Goal: Task Accomplishment & Management: Manage account settings

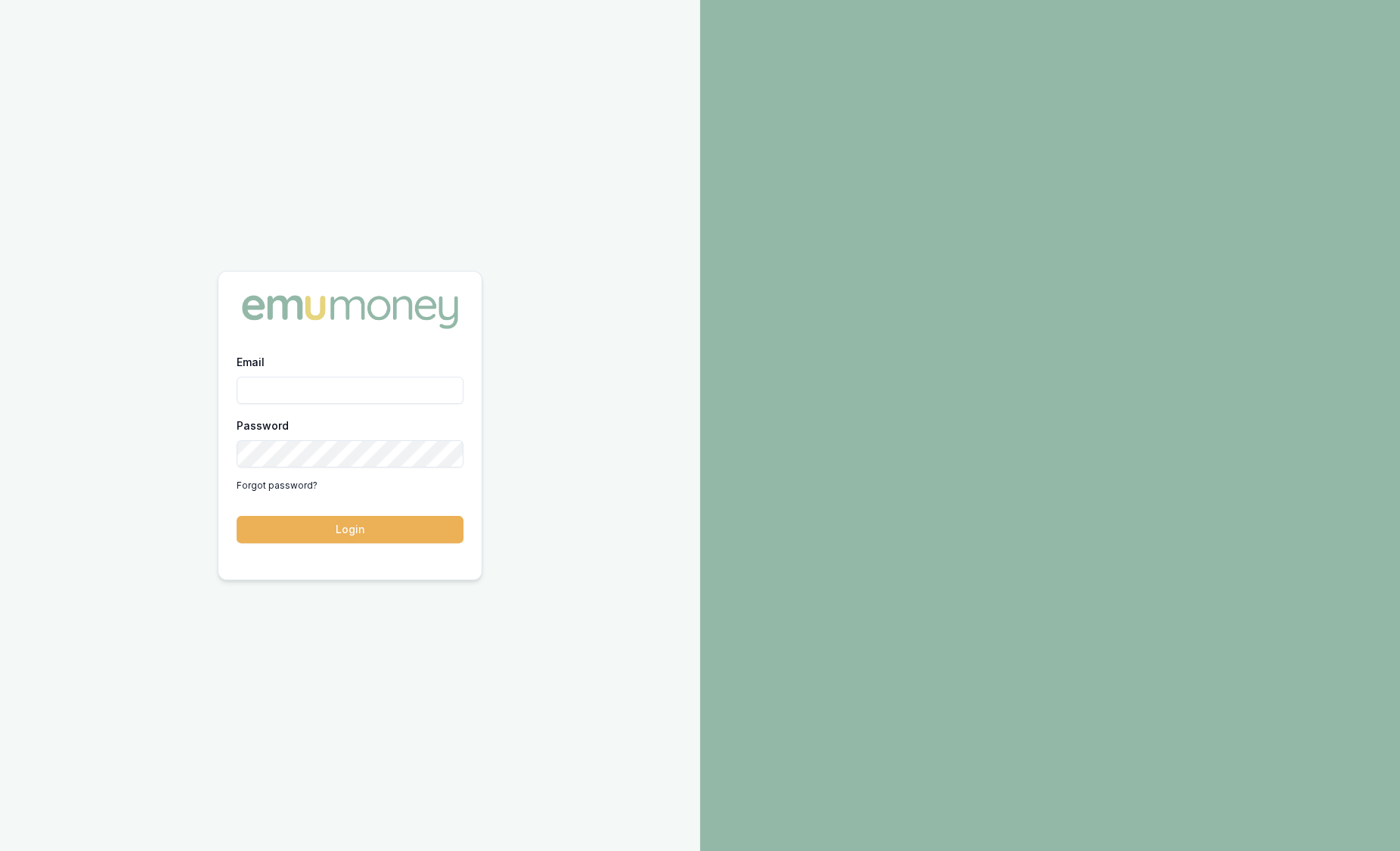
type input "sam.crouch@emumoney.com.au"
click at [417, 545] on div "Email sam.crouch@emumoney.com.au Password Forgot password? Login" at bounding box center [350, 457] width 263 height 208
click at [417, 541] on button "Login" at bounding box center [350, 529] width 227 height 27
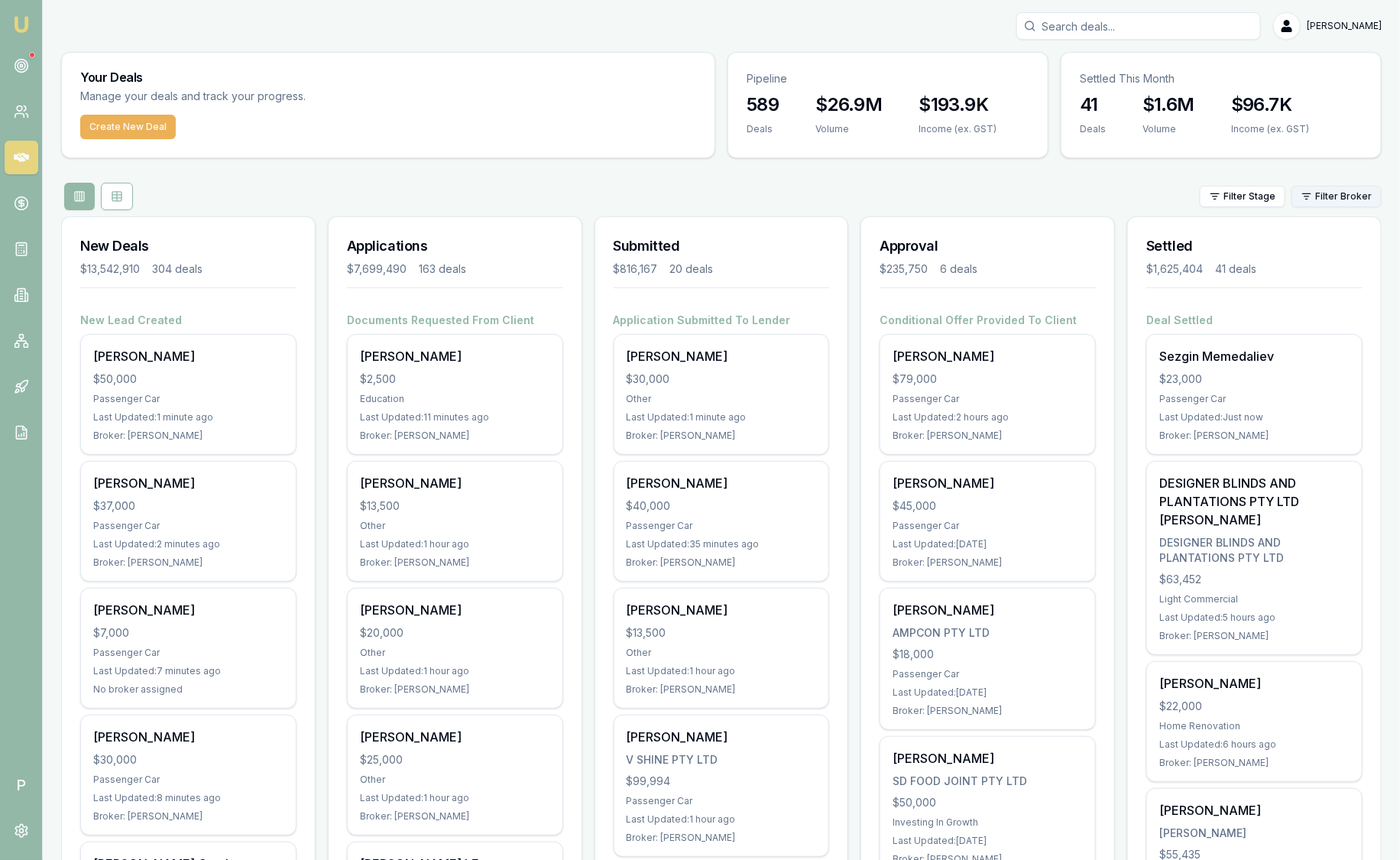
click at [1314, 198] on html "Emu Broker P [PERSON_NAME] Toggle Menu Your Deals Manage your deals and track y…" at bounding box center [700, 430] width 1400 height 860
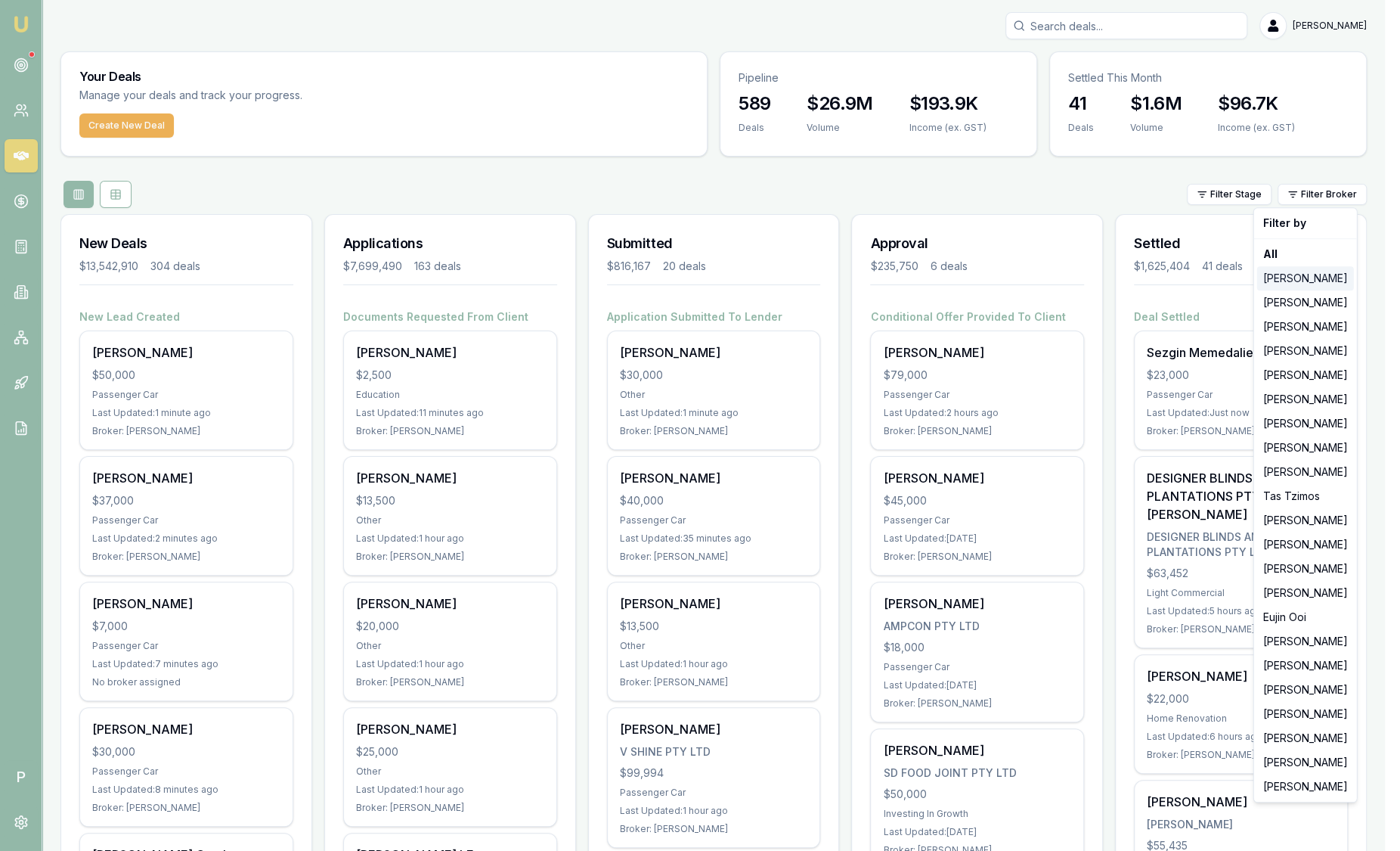
click at [1319, 284] on div "[PERSON_NAME]" at bounding box center [1306, 278] width 97 height 24
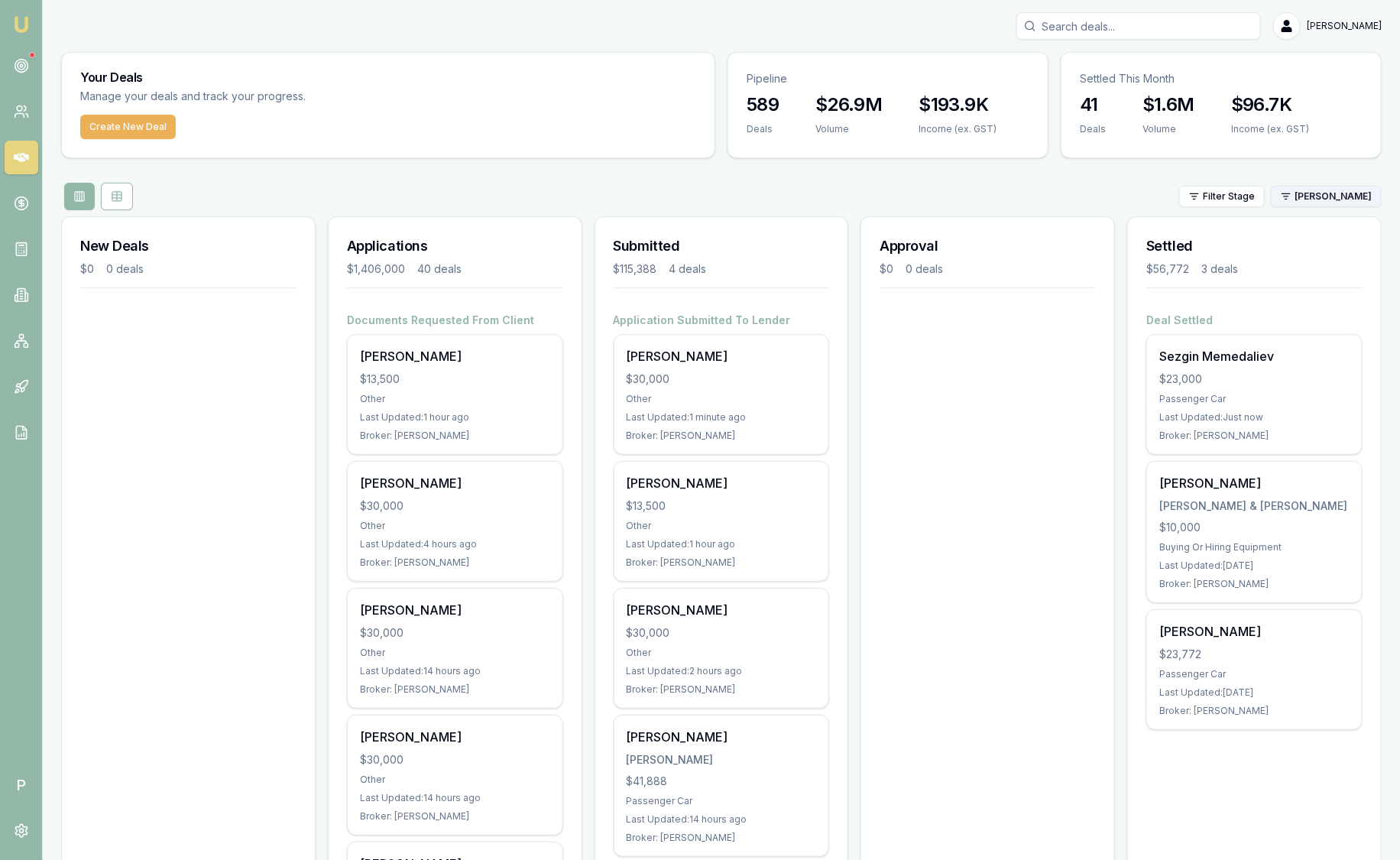
click at [1341, 199] on html "Emu Broker P [PERSON_NAME] Toggle Menu Your Deals Manage your deals and track y…" at bounding box center [700, 430] width 1400 height 860
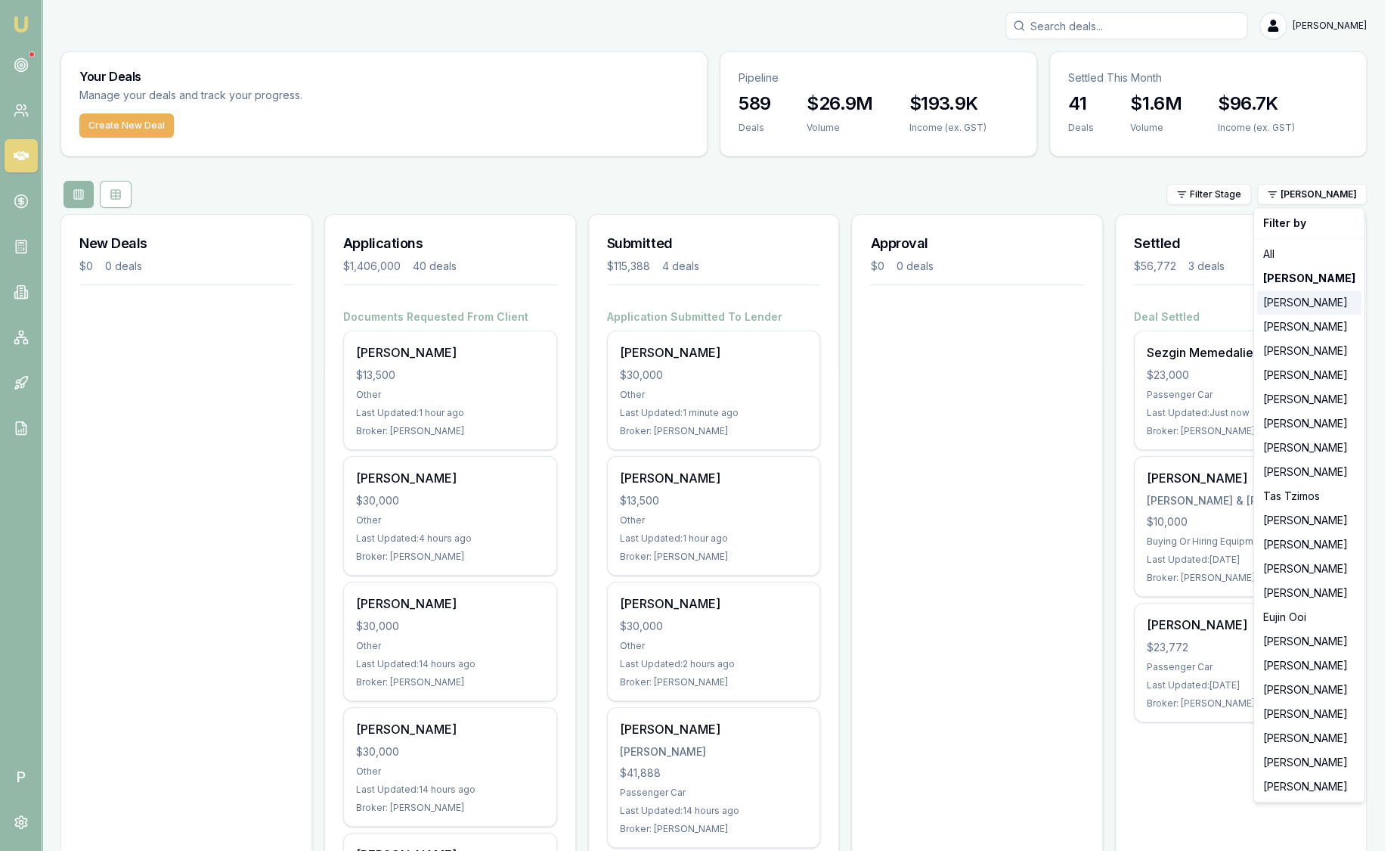
click at [1312, 298] on div "[PERSON_NAME]" at bounding box center [1309, 302] width 104 height 24
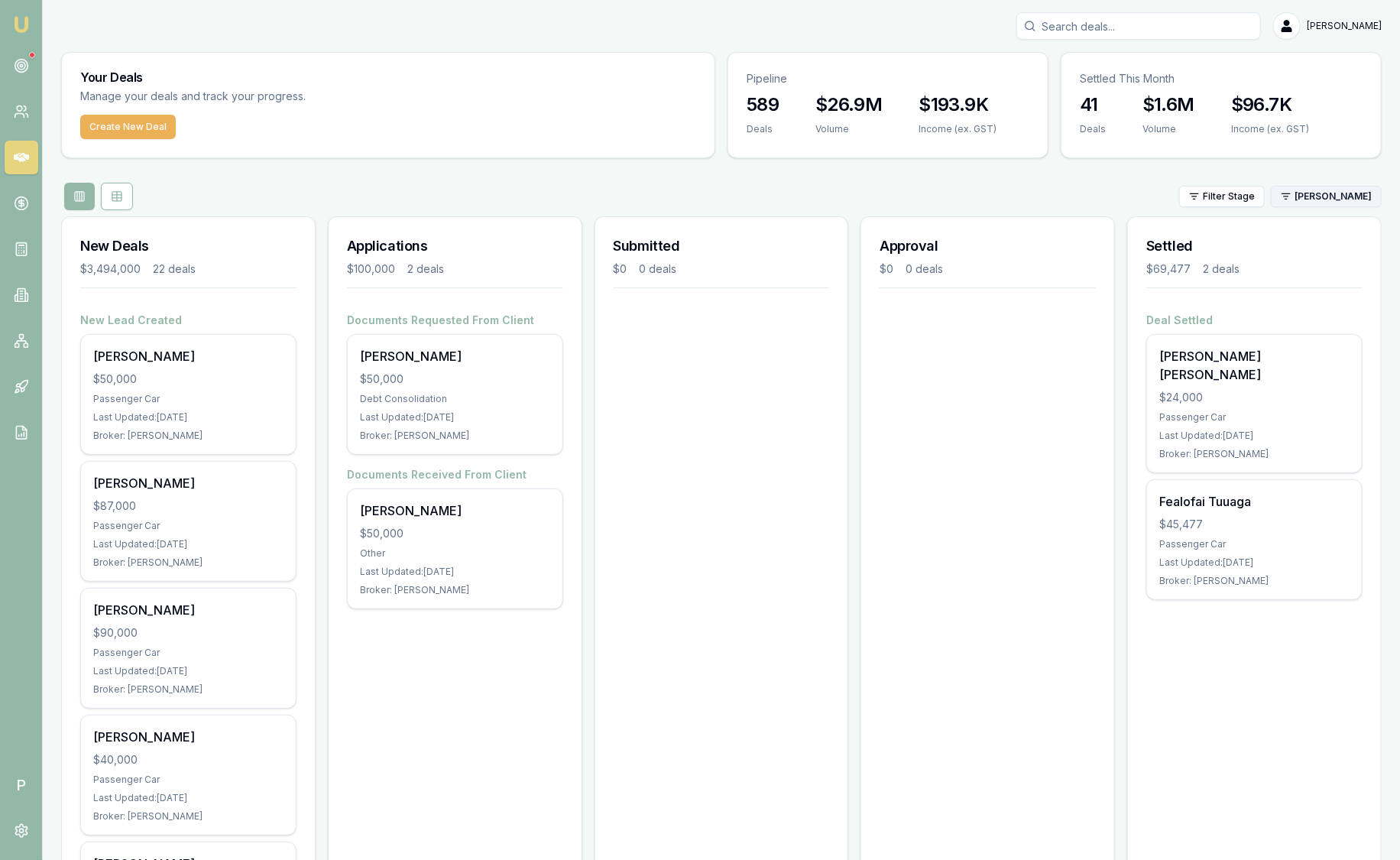
click at [1318, 196] on html "Emu Broker P [PERSON_NAME] Toggle Menu Your Deals Manage your deals and track y…" at bounding box center [700, 430] width 1400 height 860
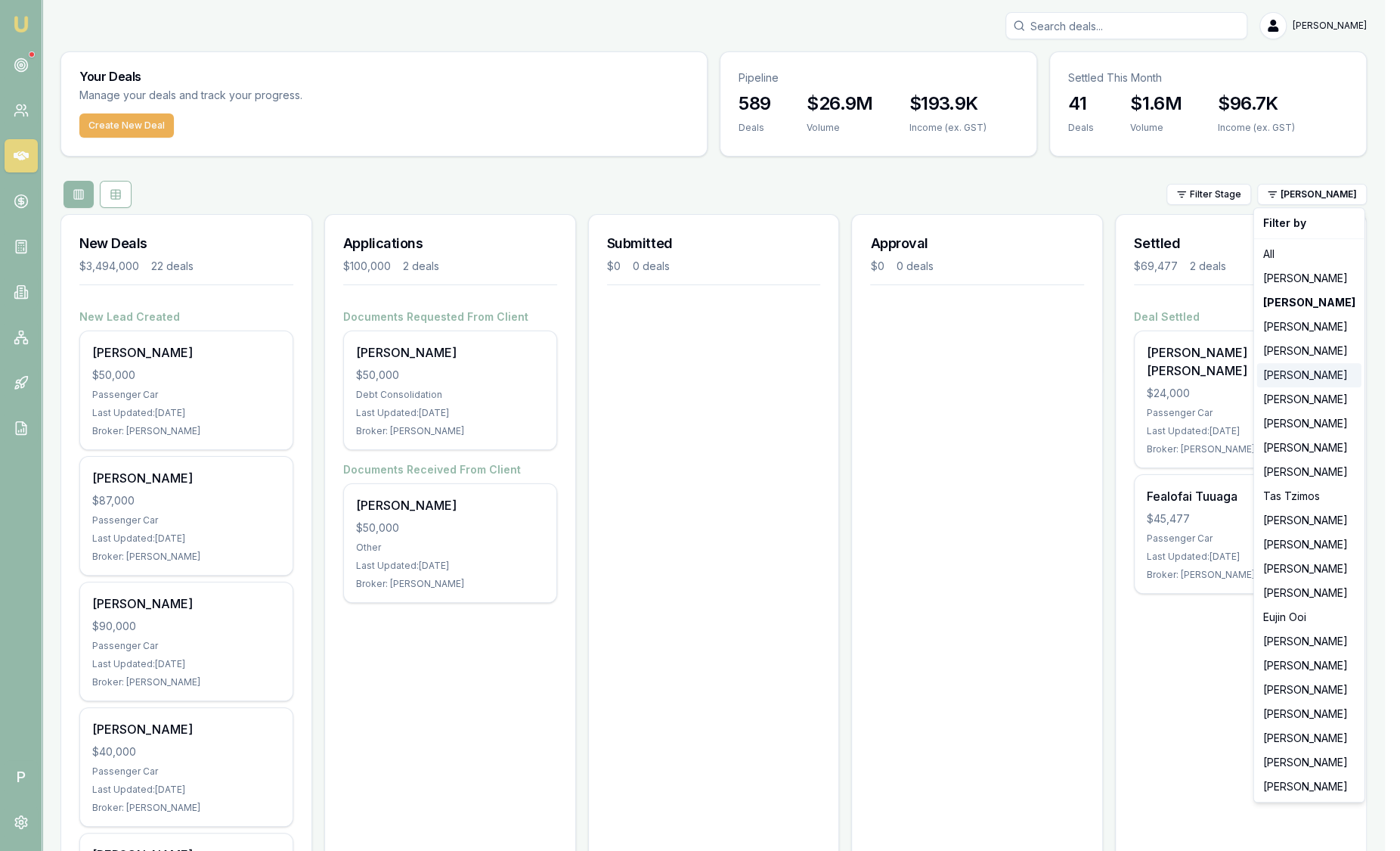
click at [1290, 380] on div "[PERSON_NAME]" at bounding box center [1309, 375] width 104 height 24
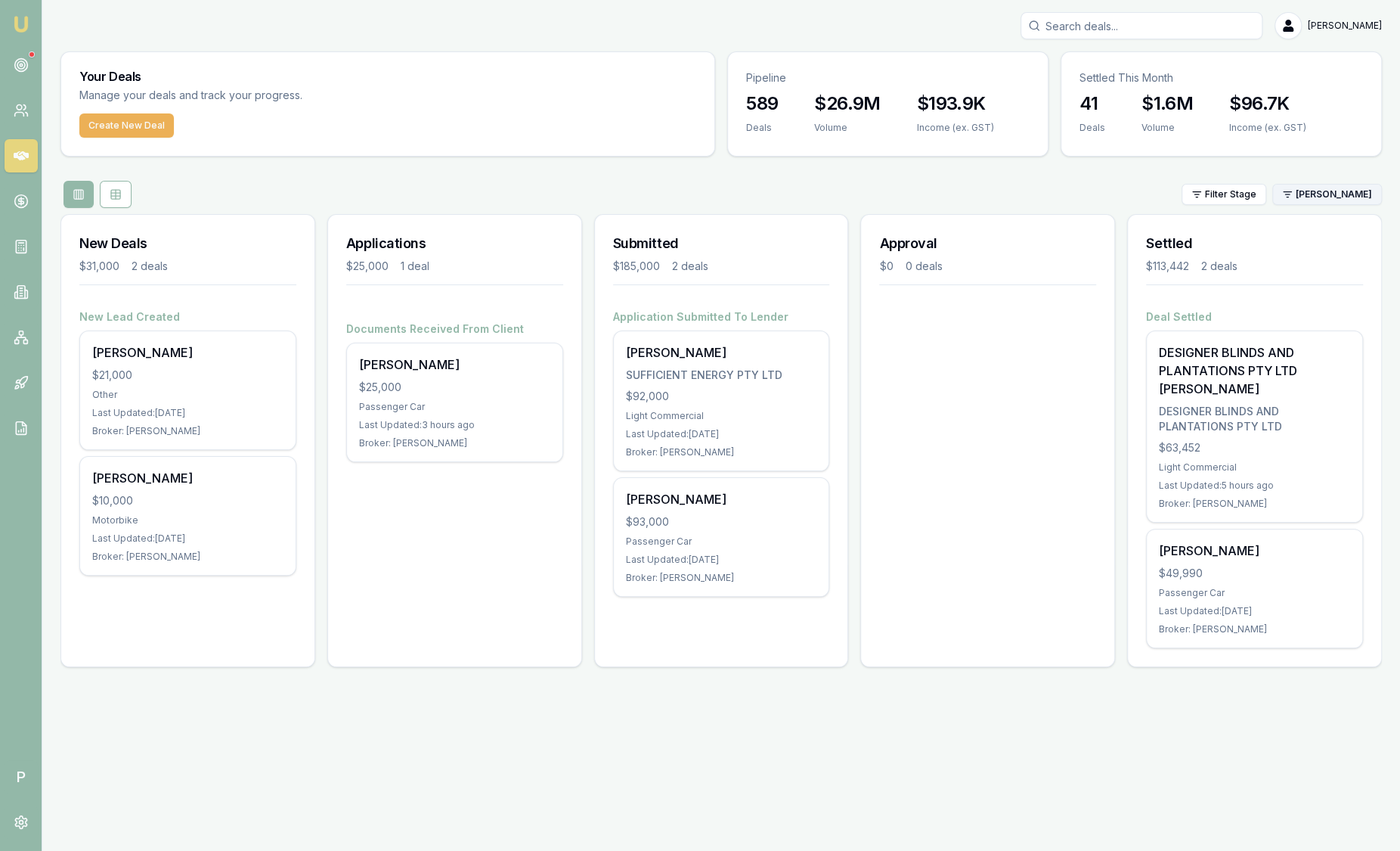
click at [1346, 197] on html "Emu Broker P [PERSON_NAME] Toggle Menu Your Deals Manage your deals and track y…" at bounding box center [700, 426] width 1400 height 851
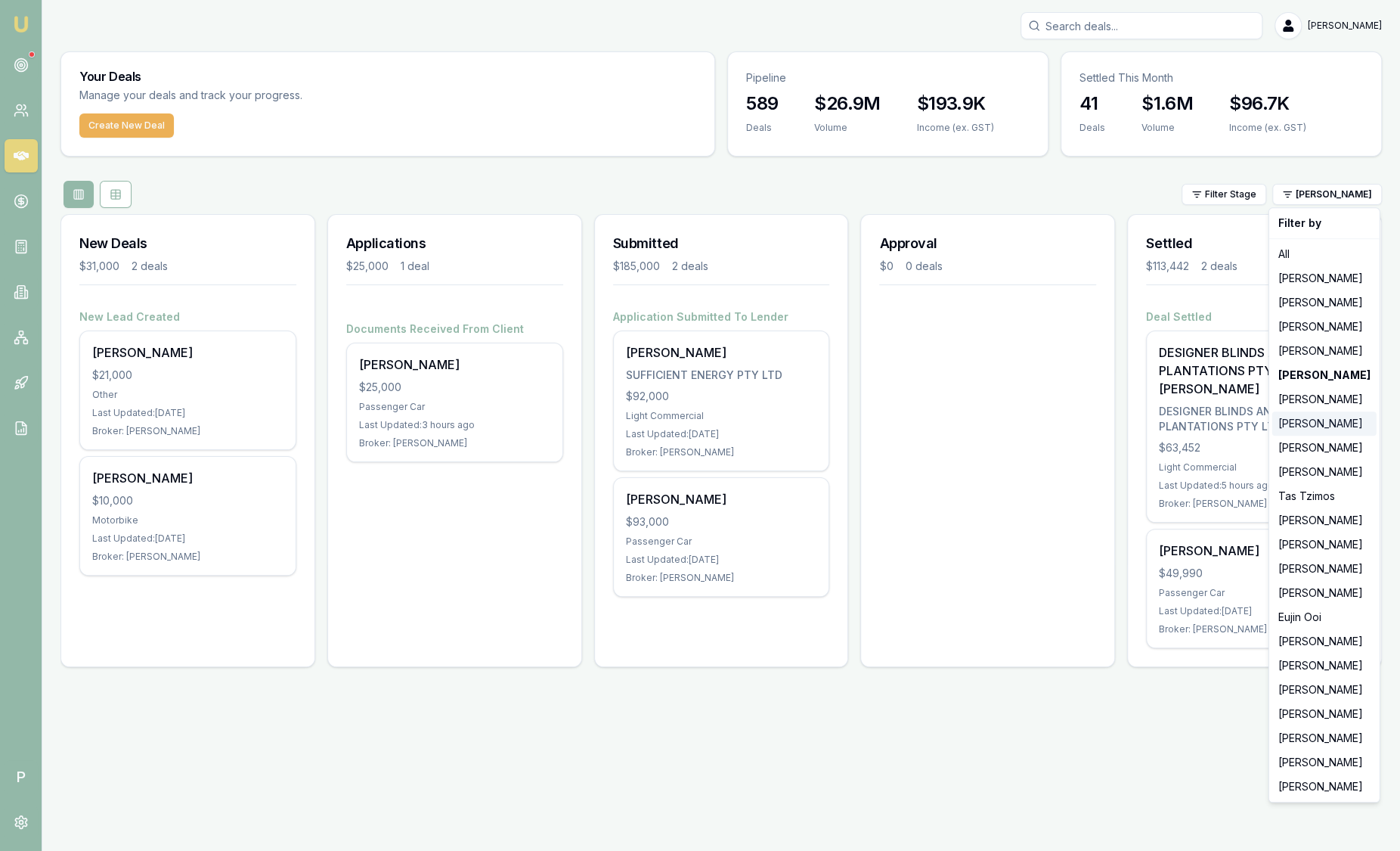
click at [1293, 428] on div "[PERSON_NAME]" at bounding box center [1324, 423] width 104 height 24
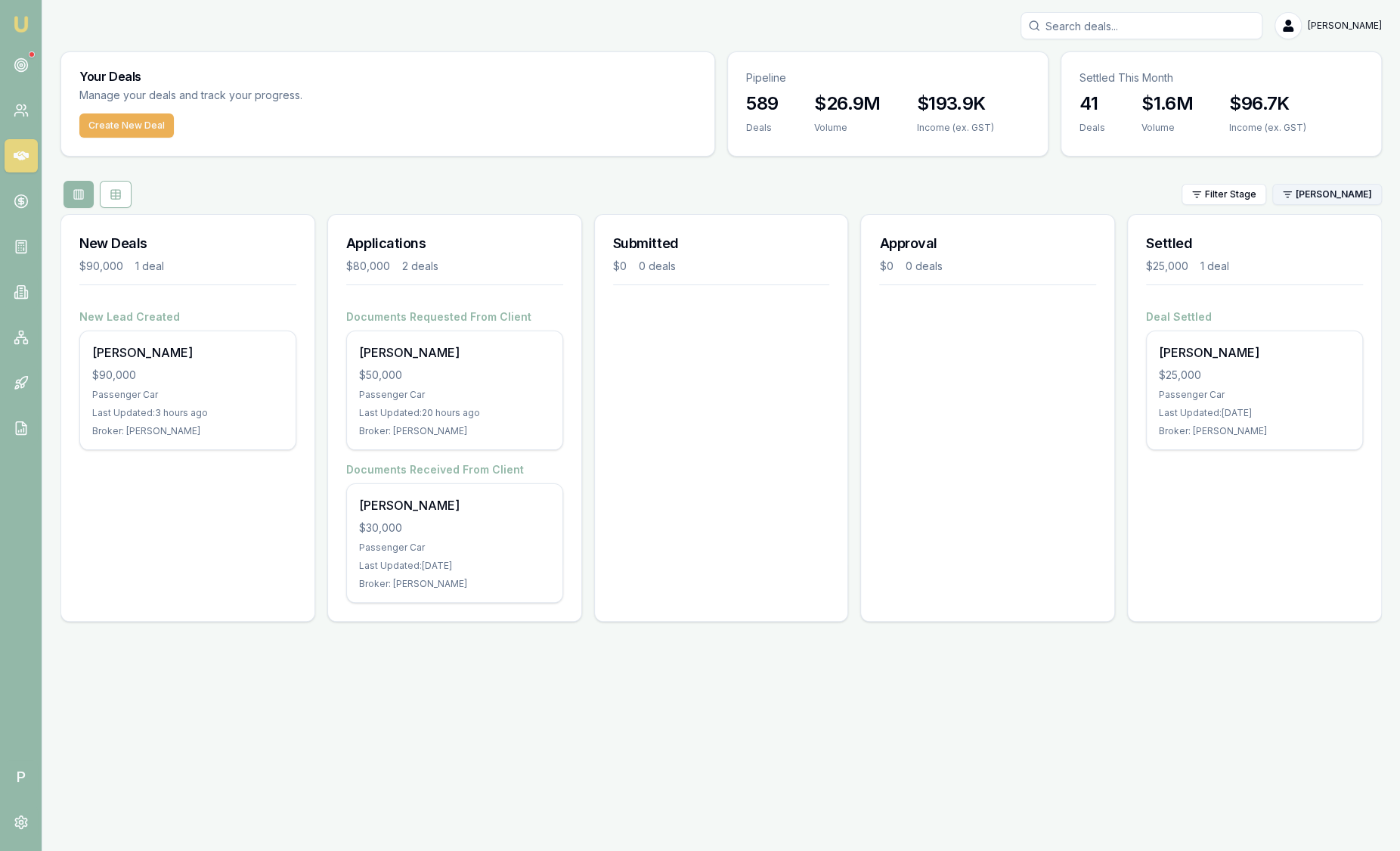
click at [1316, 193] on html "Emu Broker P [PERSON_NAME] Toggle Menu Your Deals Manage your deals and track y…" at bounding box center [700, 426] width 1400 height 851
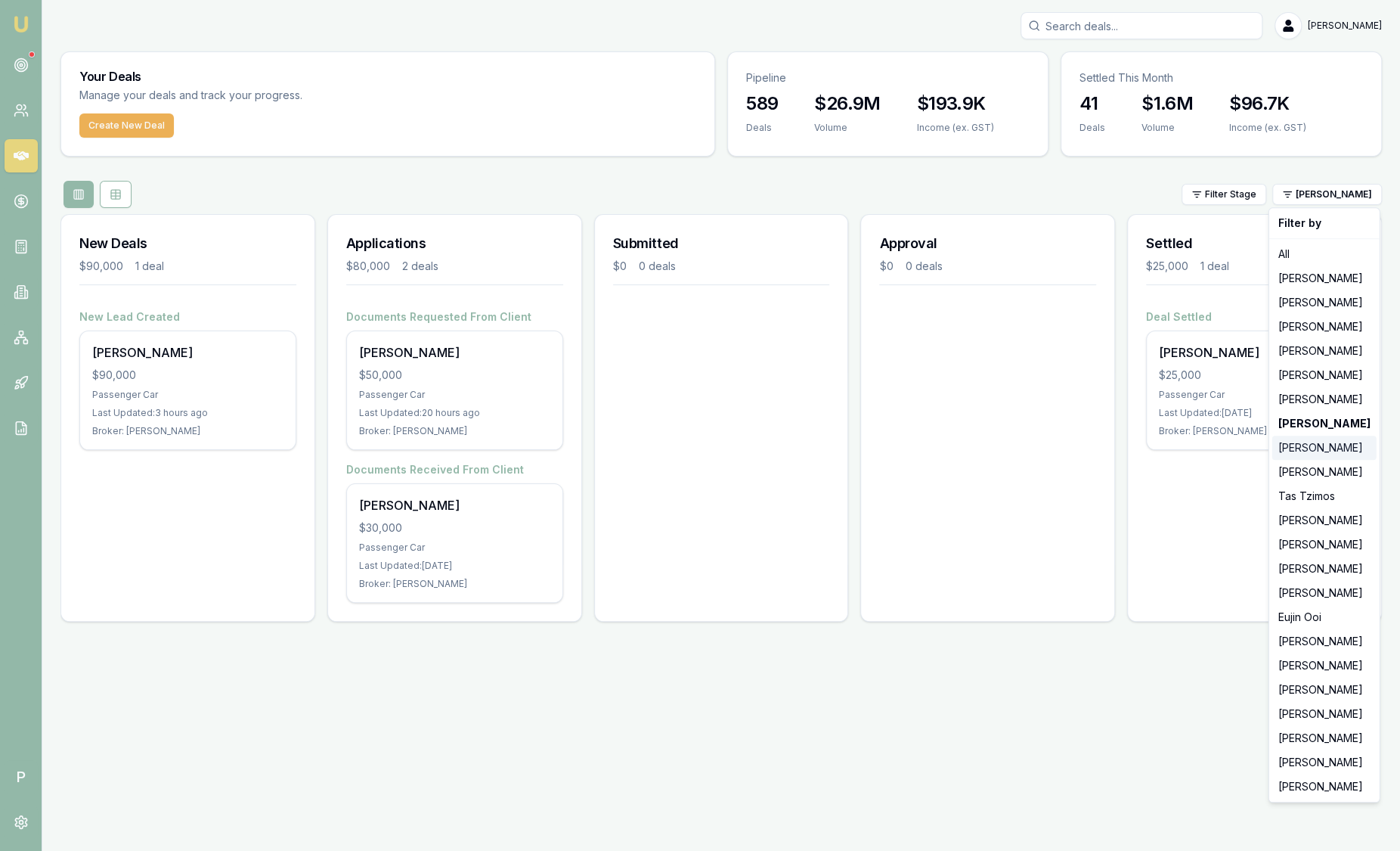
click at [1317, 453] on div "[PERSON_NAME]" at bounding box center [1324, 447] width 104 height 24
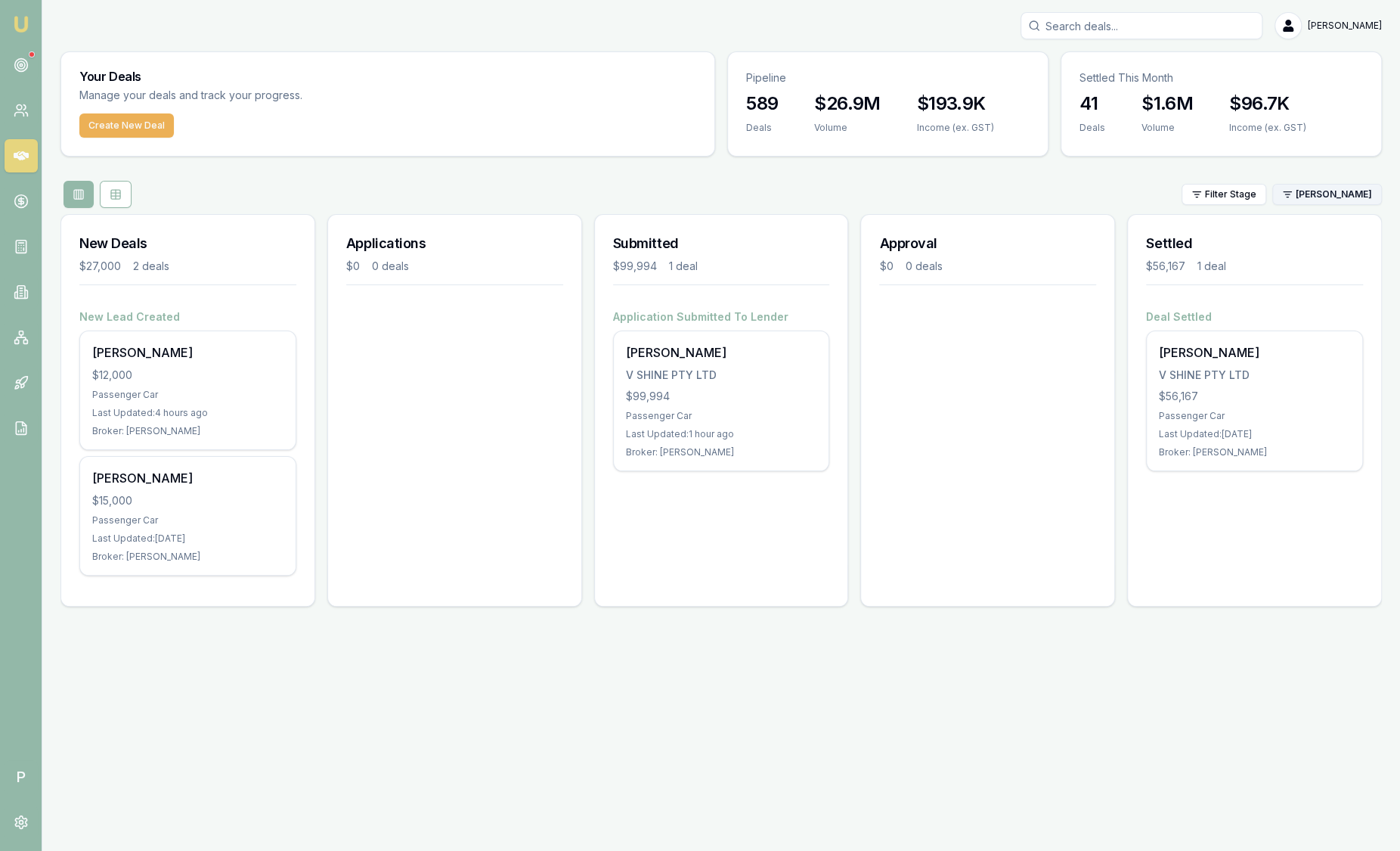
click at [1345, 191] on html "Emu Broker P [PERSON_NAME] Toggle Menu Your Deals Manage your deals and track y…" at bounding box center [700, 426] width 1400 height 851
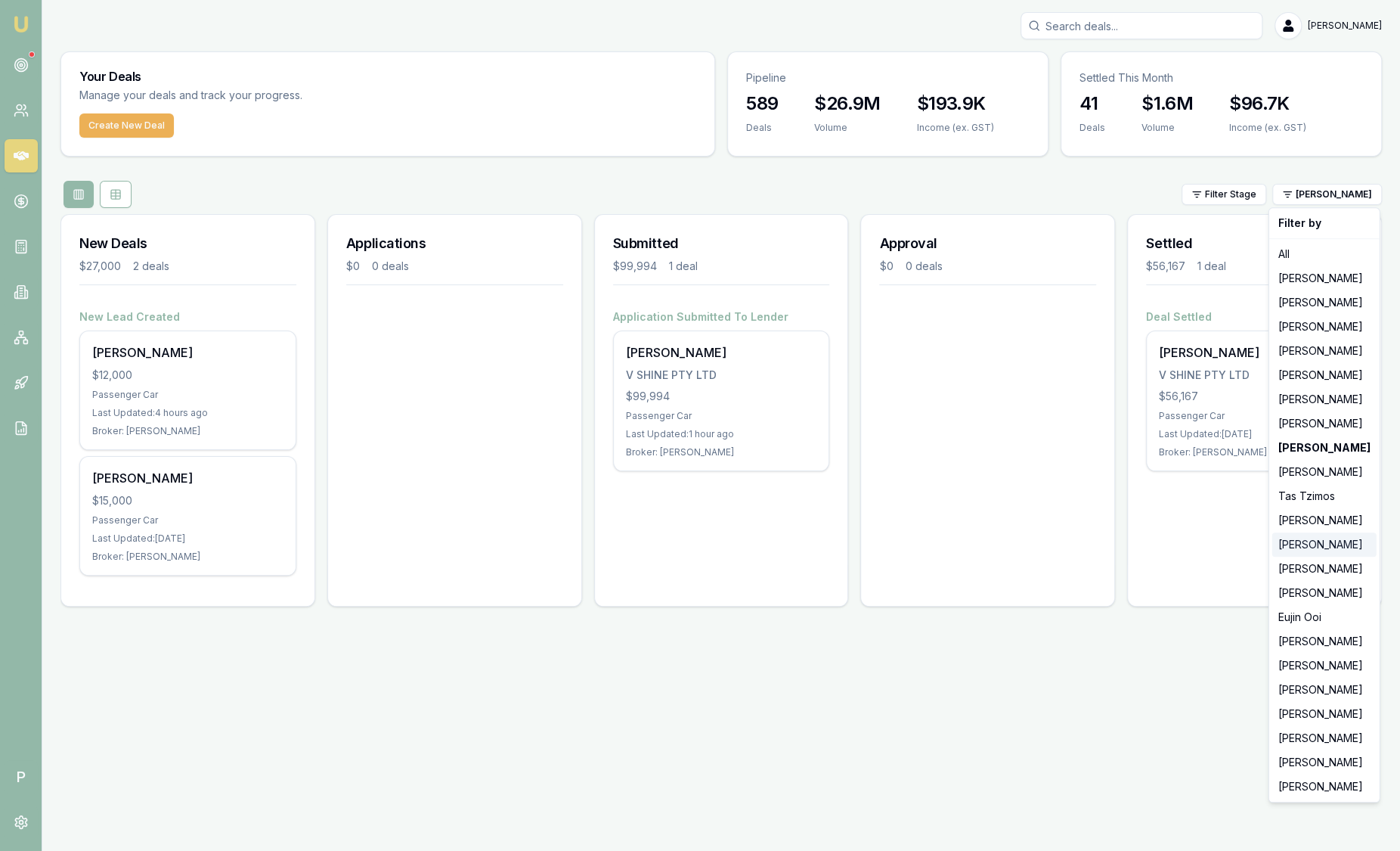
click at [1326, 545] on div "[PERSON_NAME]" at bounding box center [1324, 544] width 104 height 24
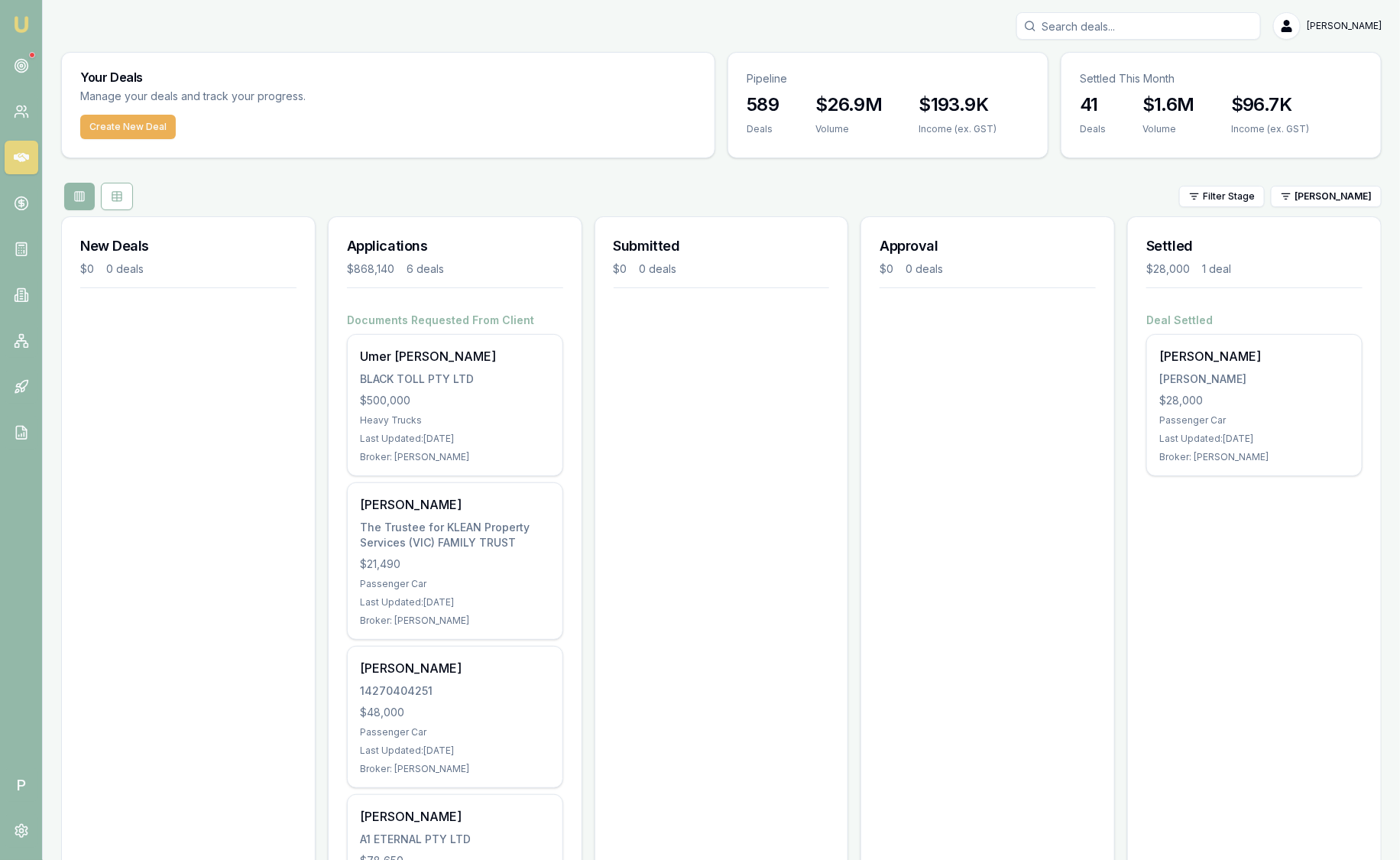
click at [1321, 197] on html "Emu Broker P [PERSON_NAME] Toggle Menu Your Deals Manage your deals and track y…" at bounding box center [700, 430] width 1400 height 860
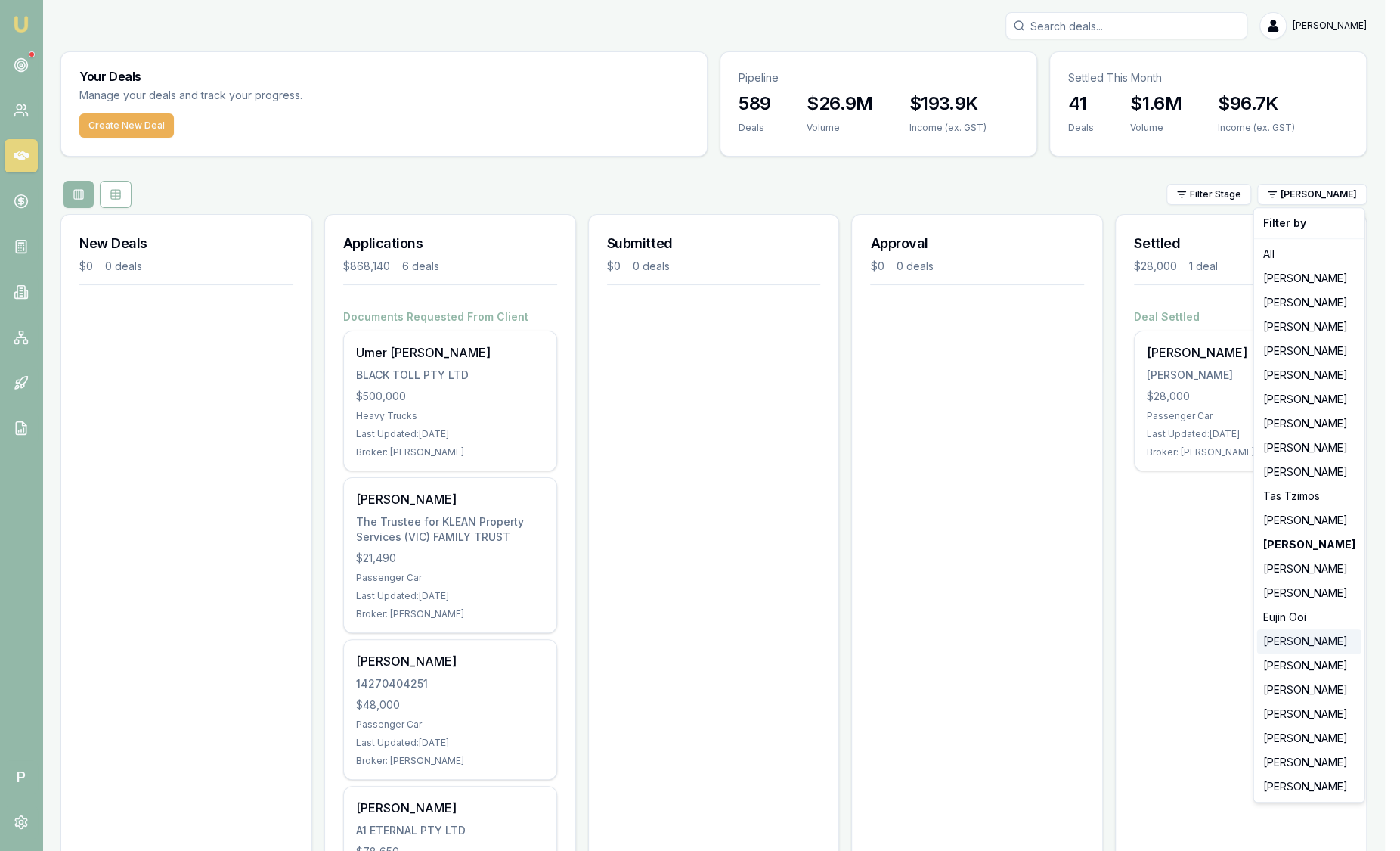
click at [1308, 638] on div "[PERSON_NAME]" at bounding box center [1309, 641] width 104 height 24
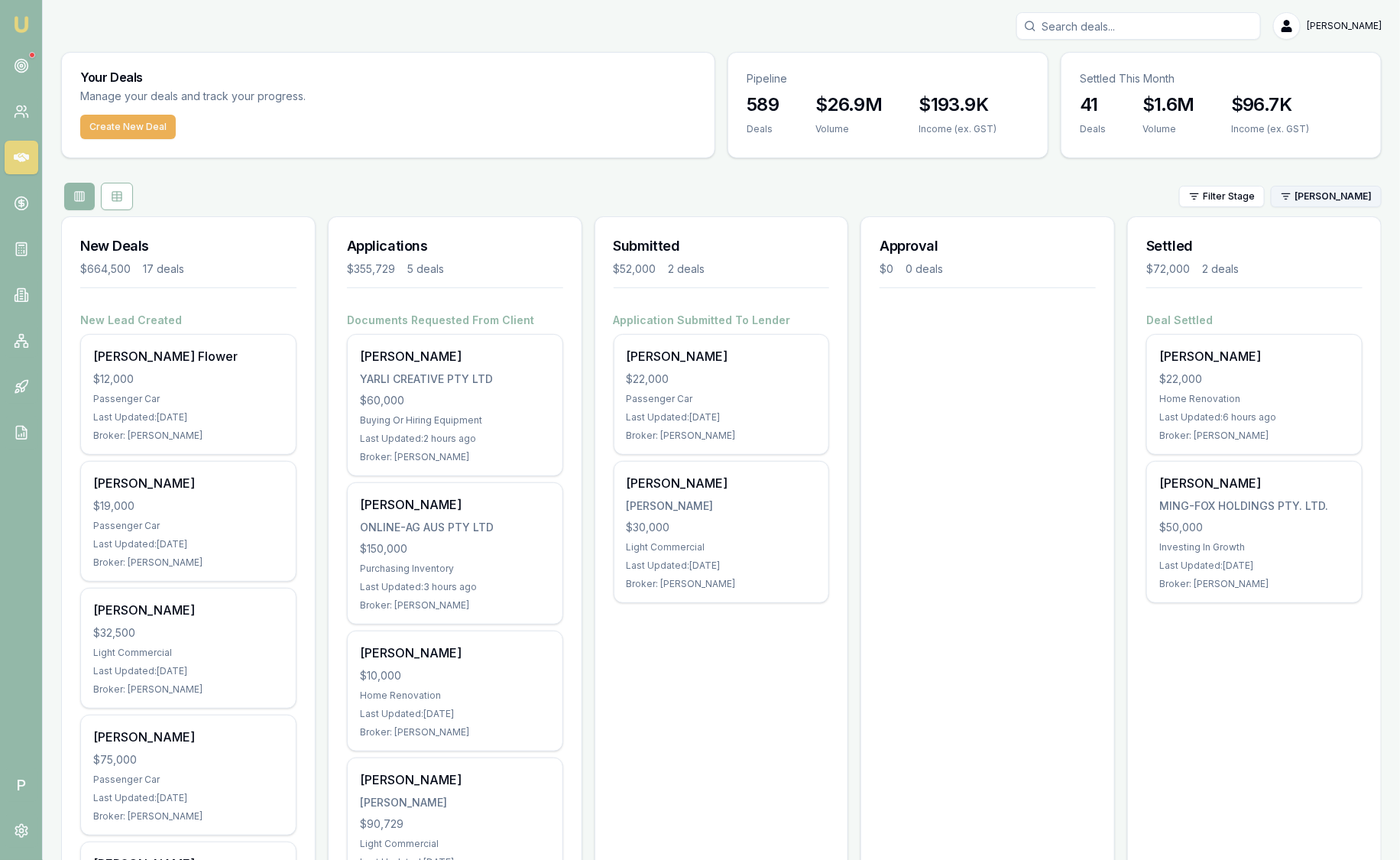
click at [1316, 195] on html "Emu Broker P [PERSON_NAME] Toggle Menu Your Deals Manage your deals and track y…" at bounding box center [700, 430] width 1400 height 860
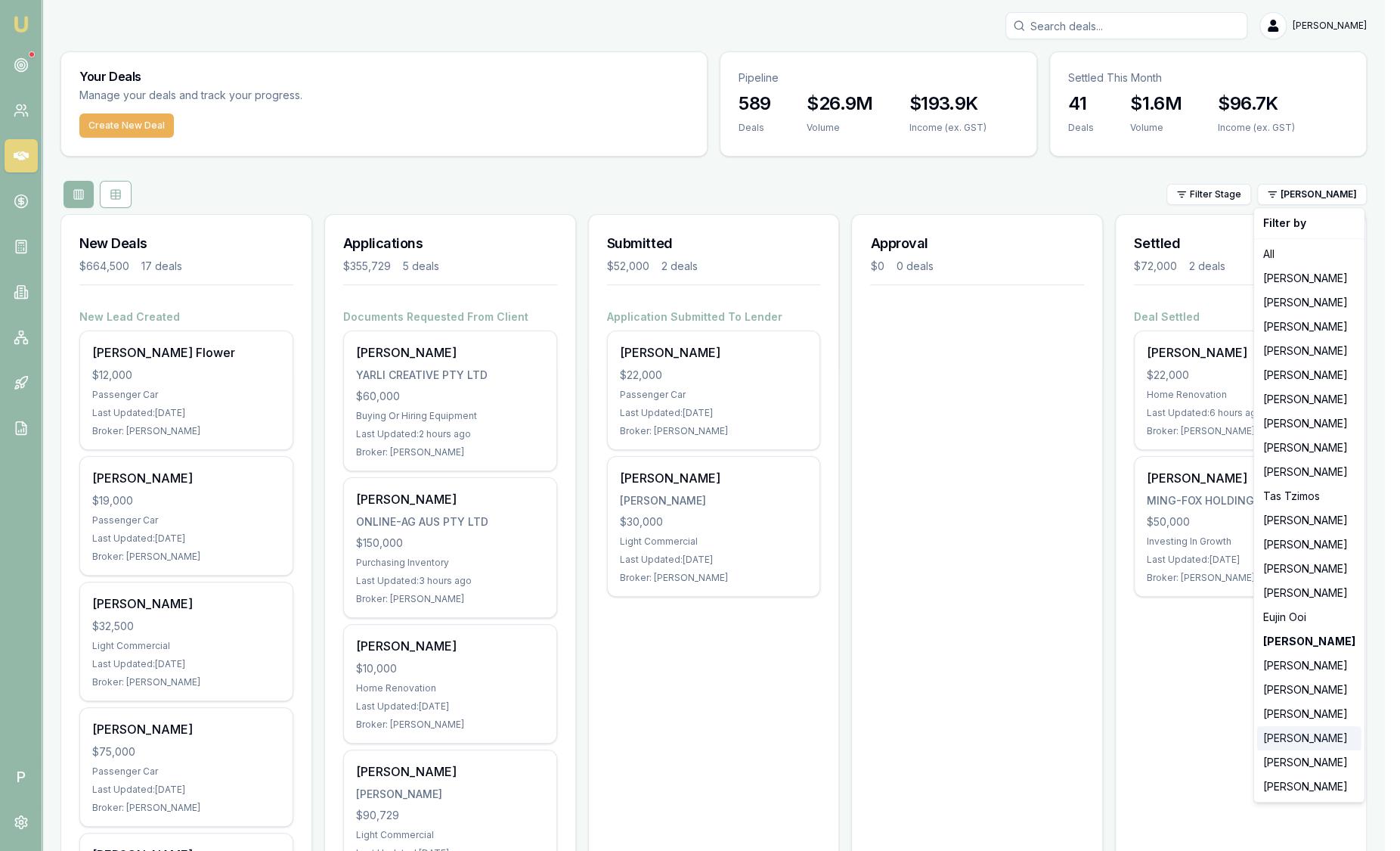
click at [1314, 729] on div "[PERSON_NAME]" at bounding box center [1309, 737] width 104 height 24
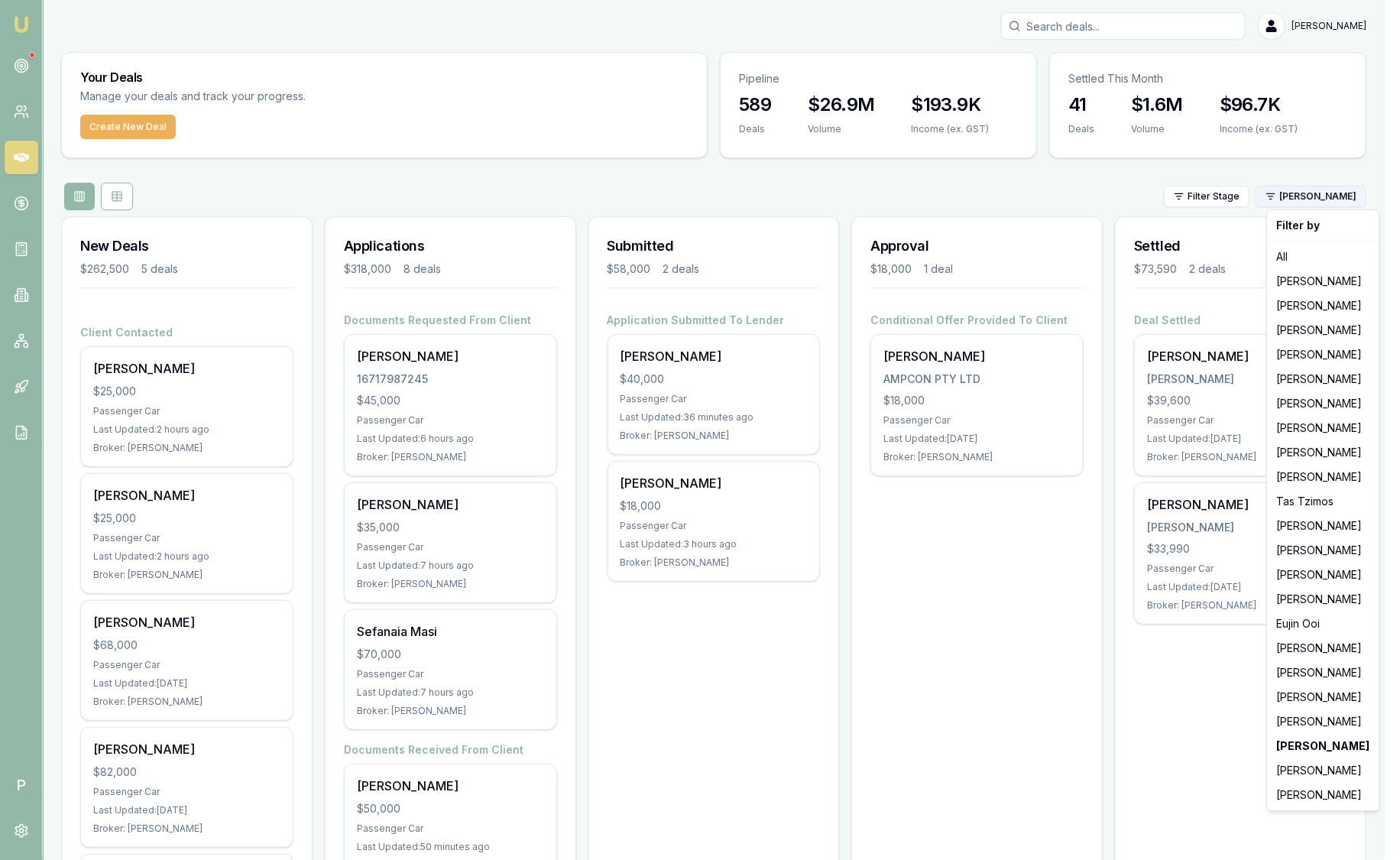
click at [1330, 193] on html "Emu Broker P [PERSON_NAME] Toggle Menu Your Deals Manage your deals and track y…" at bounding box center [700, 430] width 1400 height 860
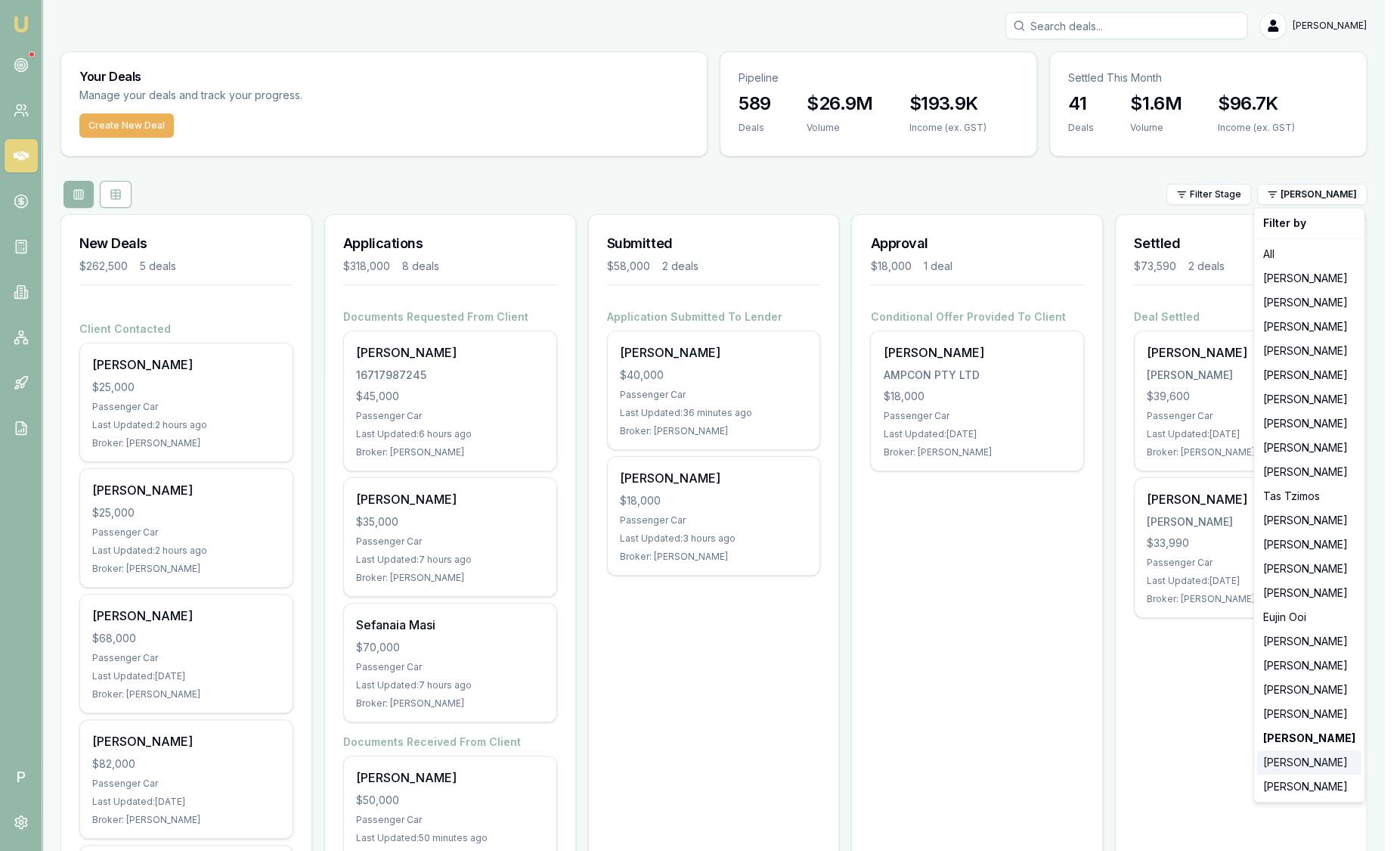
click at [1297, 759] on div "[PERSON_NAME]" at bounding box center [1309, 762] width 104 height 24
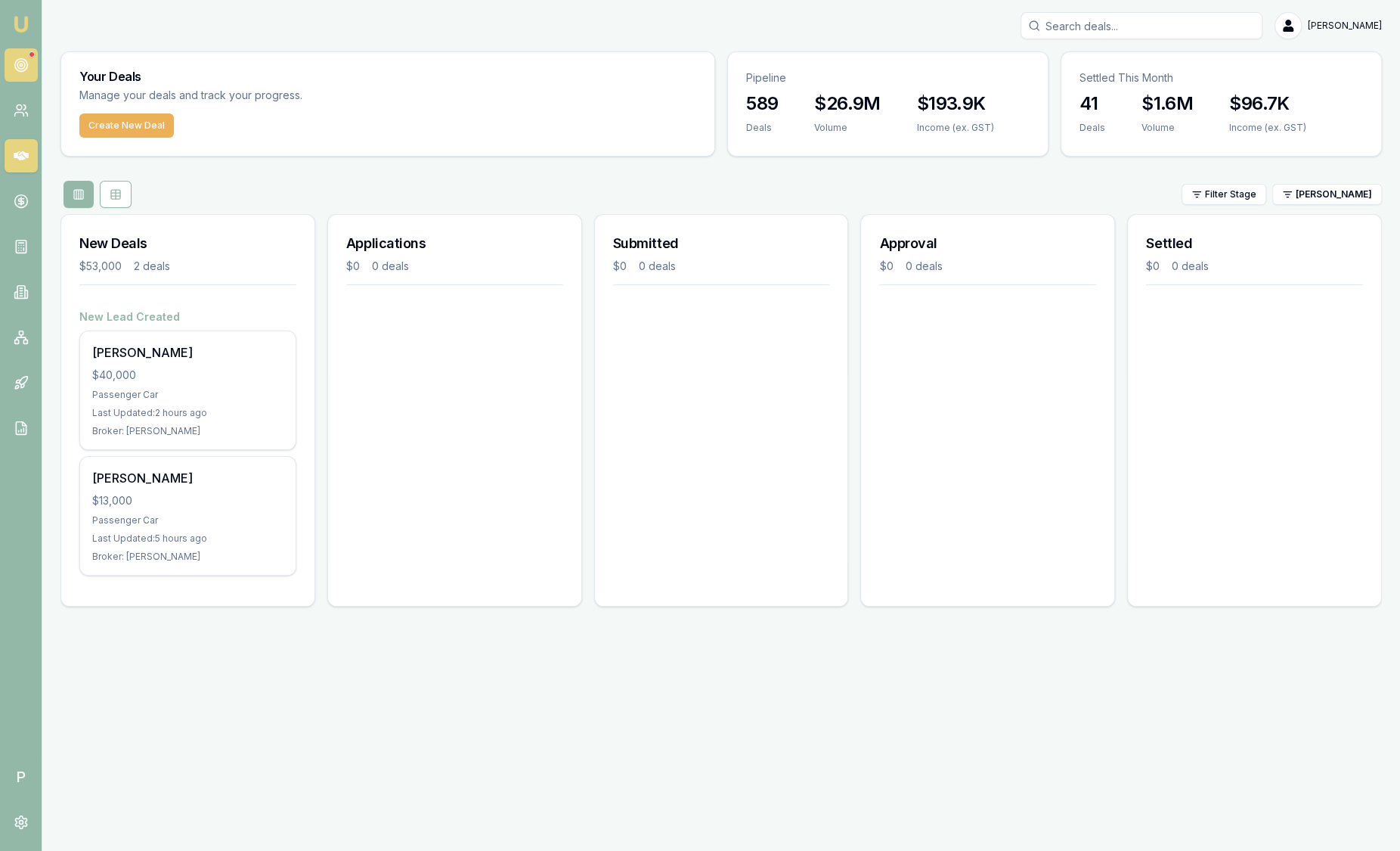
click at [17, 72] on icon at bounding box center [20, 64] width 15 height 15
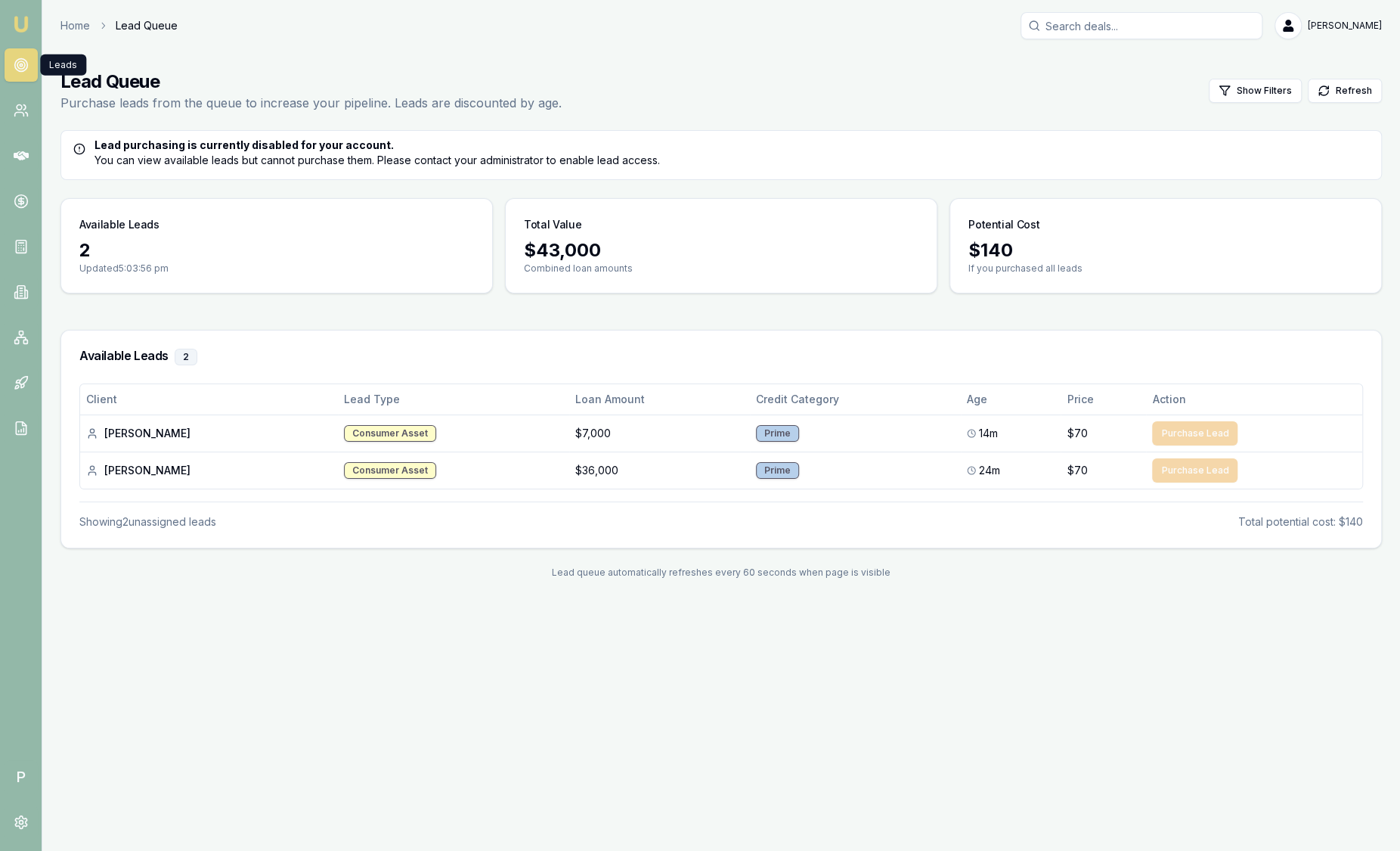
click at [32, 16] on nav "Emu Broker" at bounding box center [20, 228] width 42 height 457
click at [28, 23] on img at bounding box center [20, 24] width 18 height 18
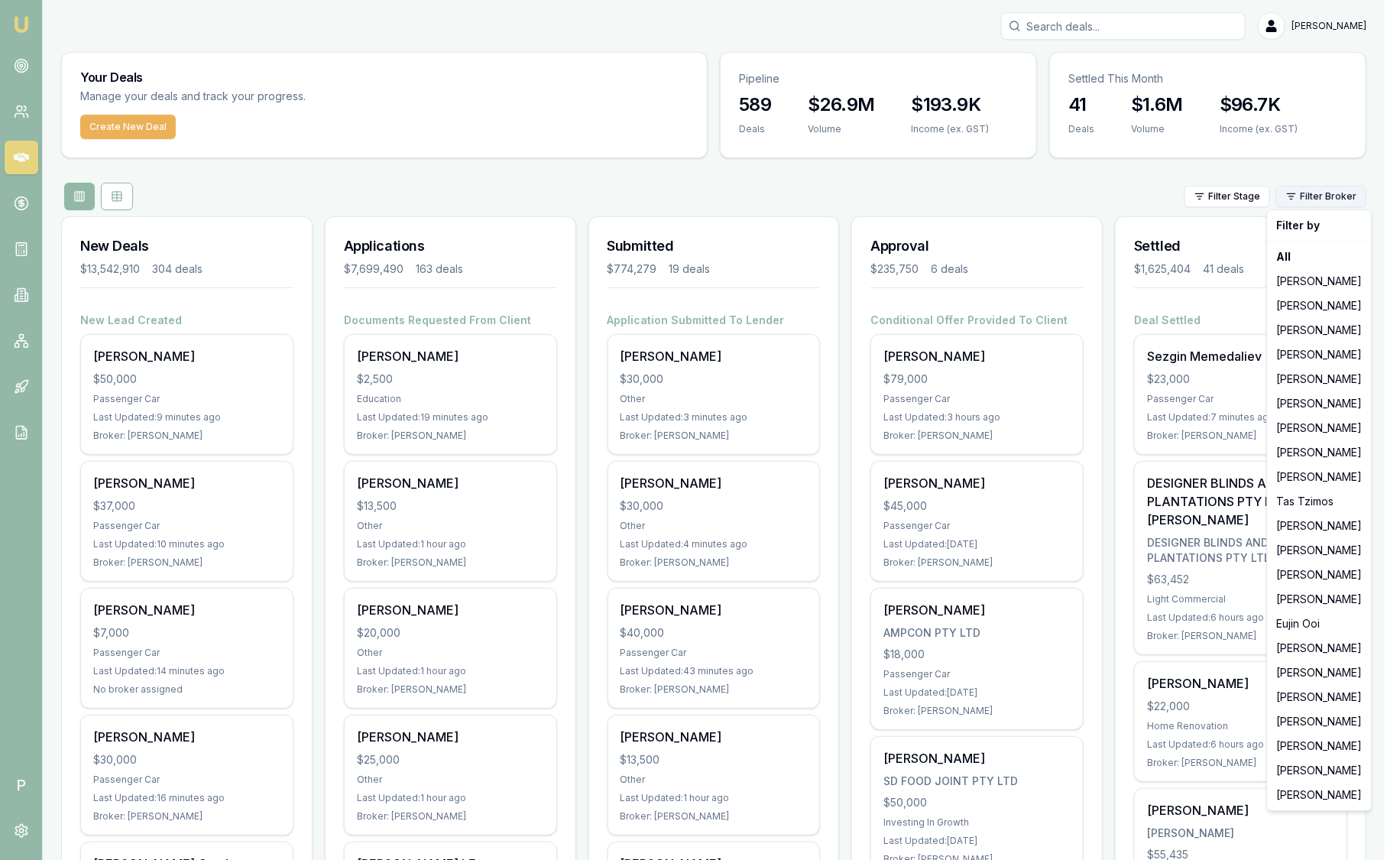
click at [1343, 199] on html "Emu Broker P [PERSON_NAME] Toggle Menu Your Deals Manage your deals and track y…" at bounding box center [700, 430] width 1400 height 860
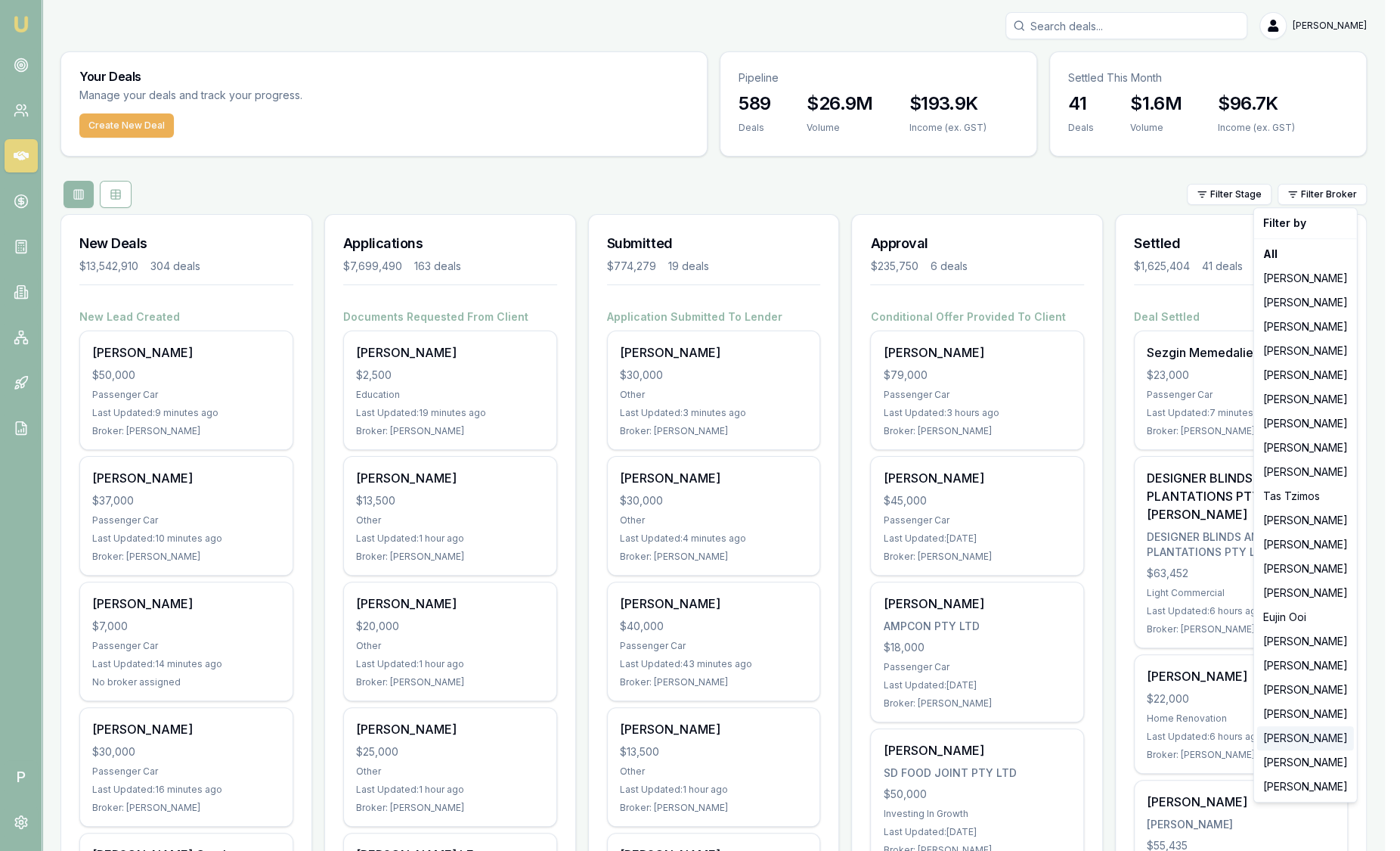
click at [1290, 737] on div "[PERSON_NAME]" at bounding box center [1306, 737] width 97 height 24
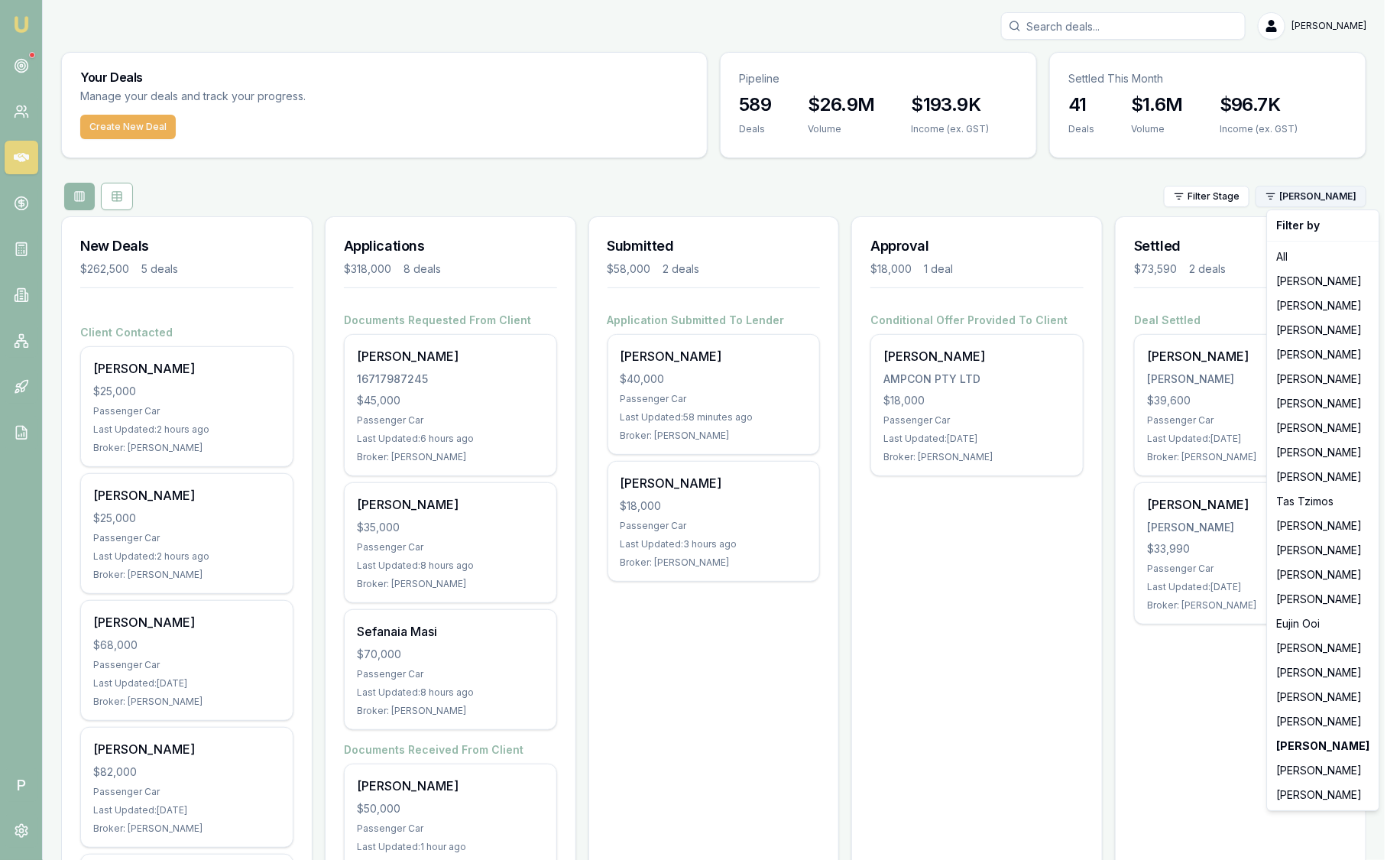
click at [1367, 203] on html "Emu Broker P [PERSON_NAME] Toggle Menu Your Deals Manage your deals and track y…" at bounding box center [700, 430] width 1400 height 860
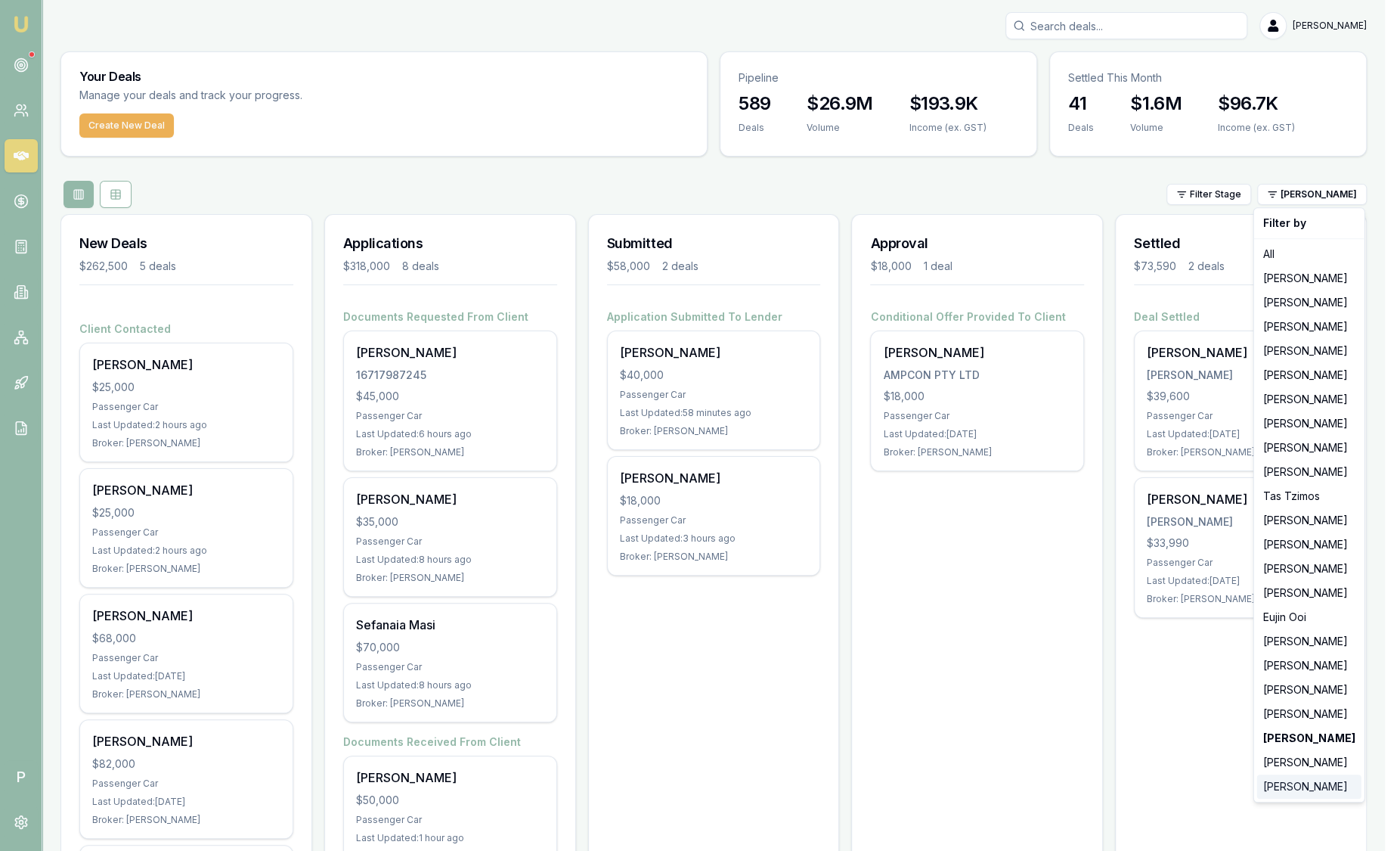
click at [1311, 787] on div "[PERSON_NAME]" at bounding box center [1309, 786] width 104 height 24
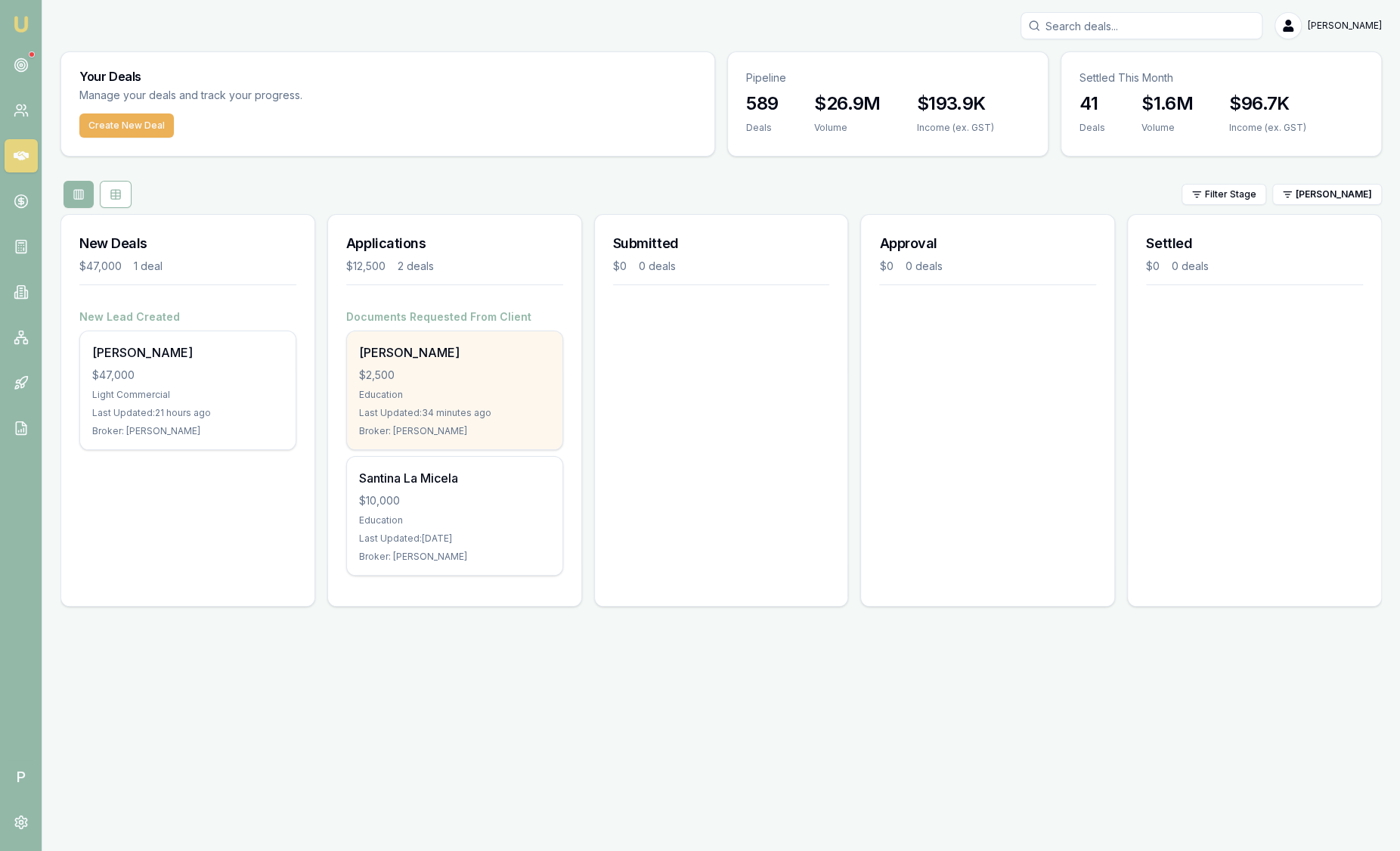
click at [418, 378] on div "$2,500" at bounding box center [454, 375] width 191 height 15
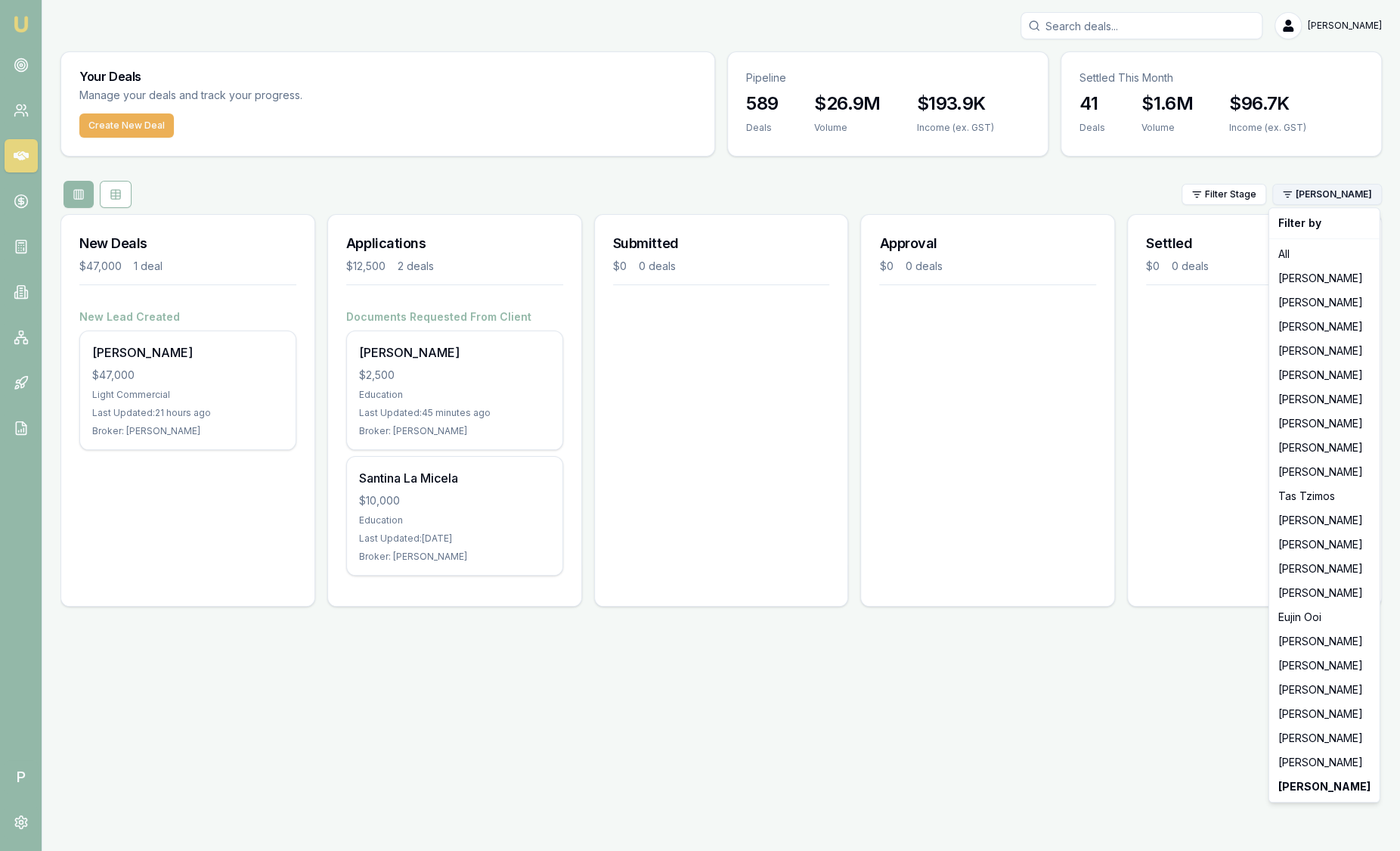
click at [1354, 192] on html "Emu Broker P [PERSON_NAME] Toggle Menu Your Deals Manage your deals and track y…" at bounding box center [700, 426] width 1400 height 851
click at [1317, 450] on div "[PERSON_NAME]" at bounding box center [1324, 447] width 104 height 24
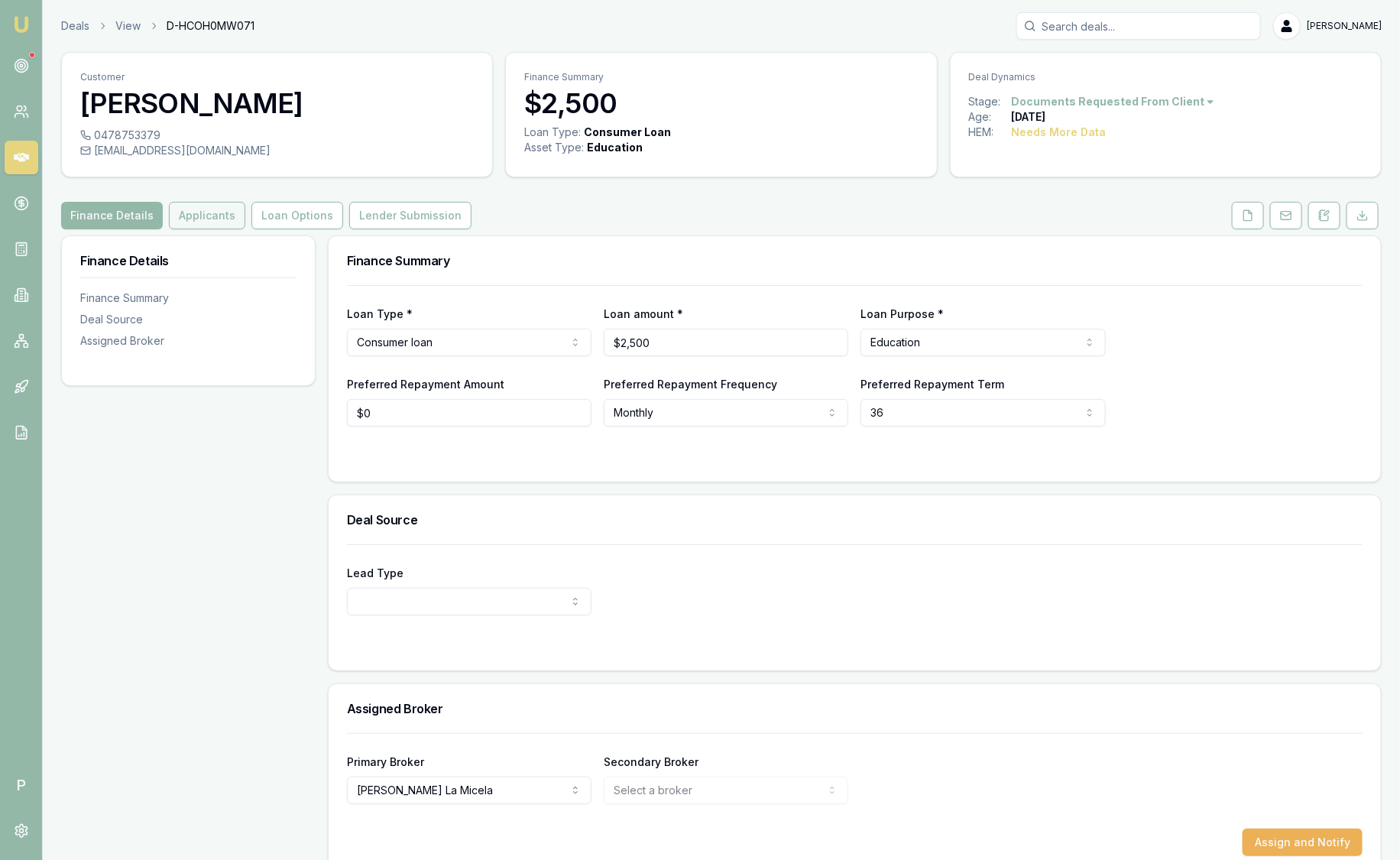
click at [201, 213] on button "Applicants" at bounding box center [207, 215] width 77 height 28
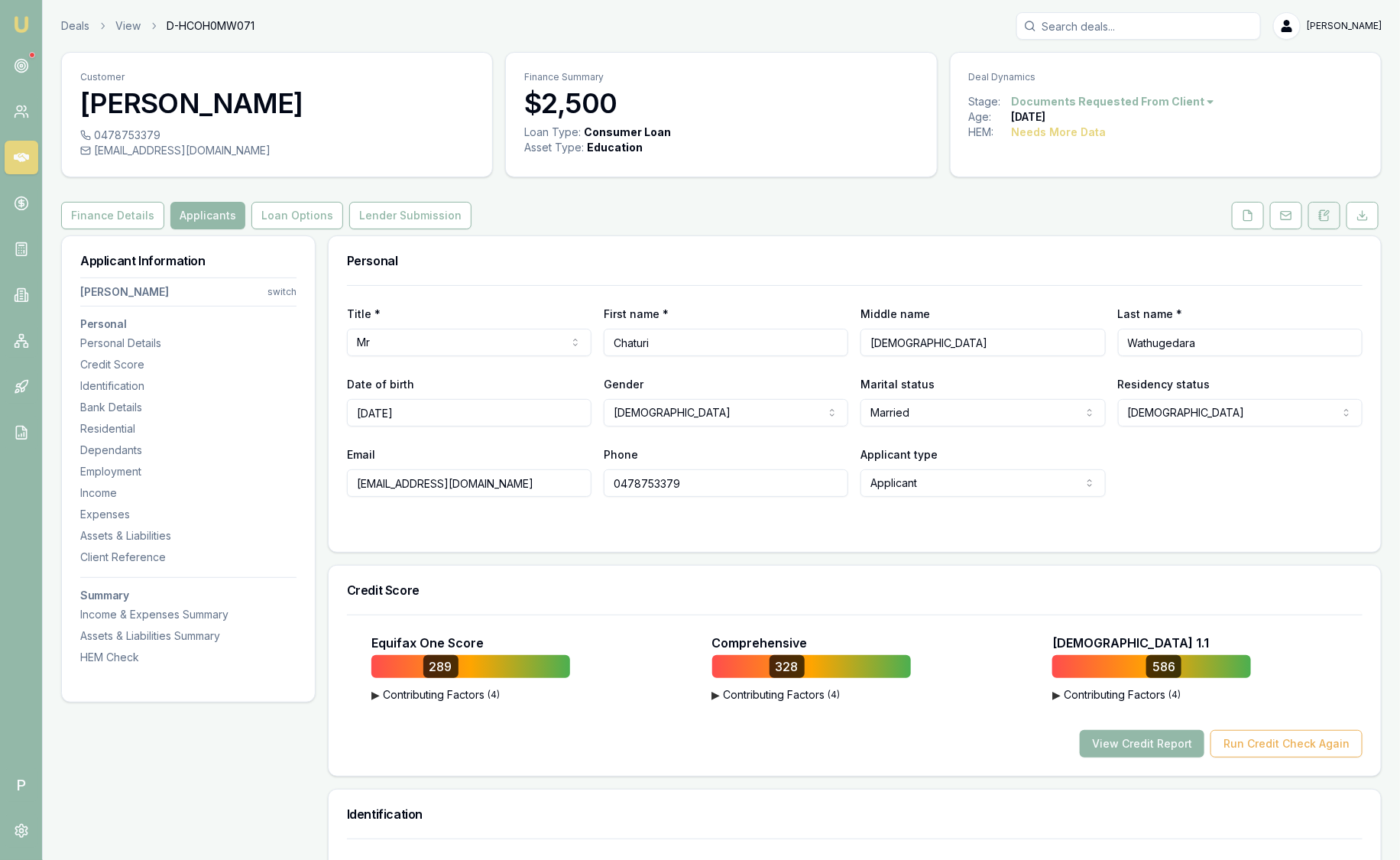
click at [1321, 215] on icon at bounding box center [1320, 215] width 2 height 0
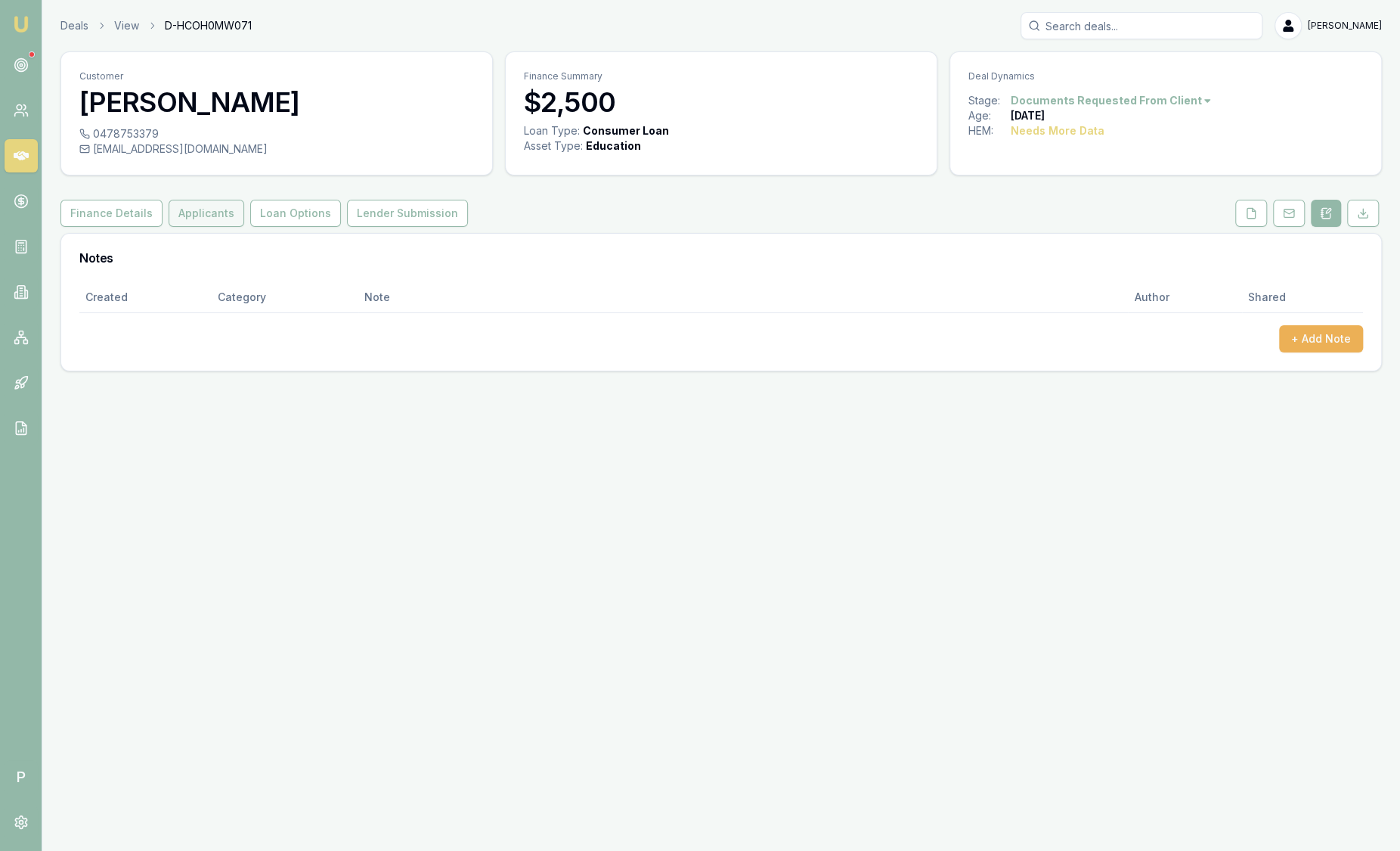
click at [200, 212] on button "Applicants" at bounding box center [206, 213] width 76 height 27
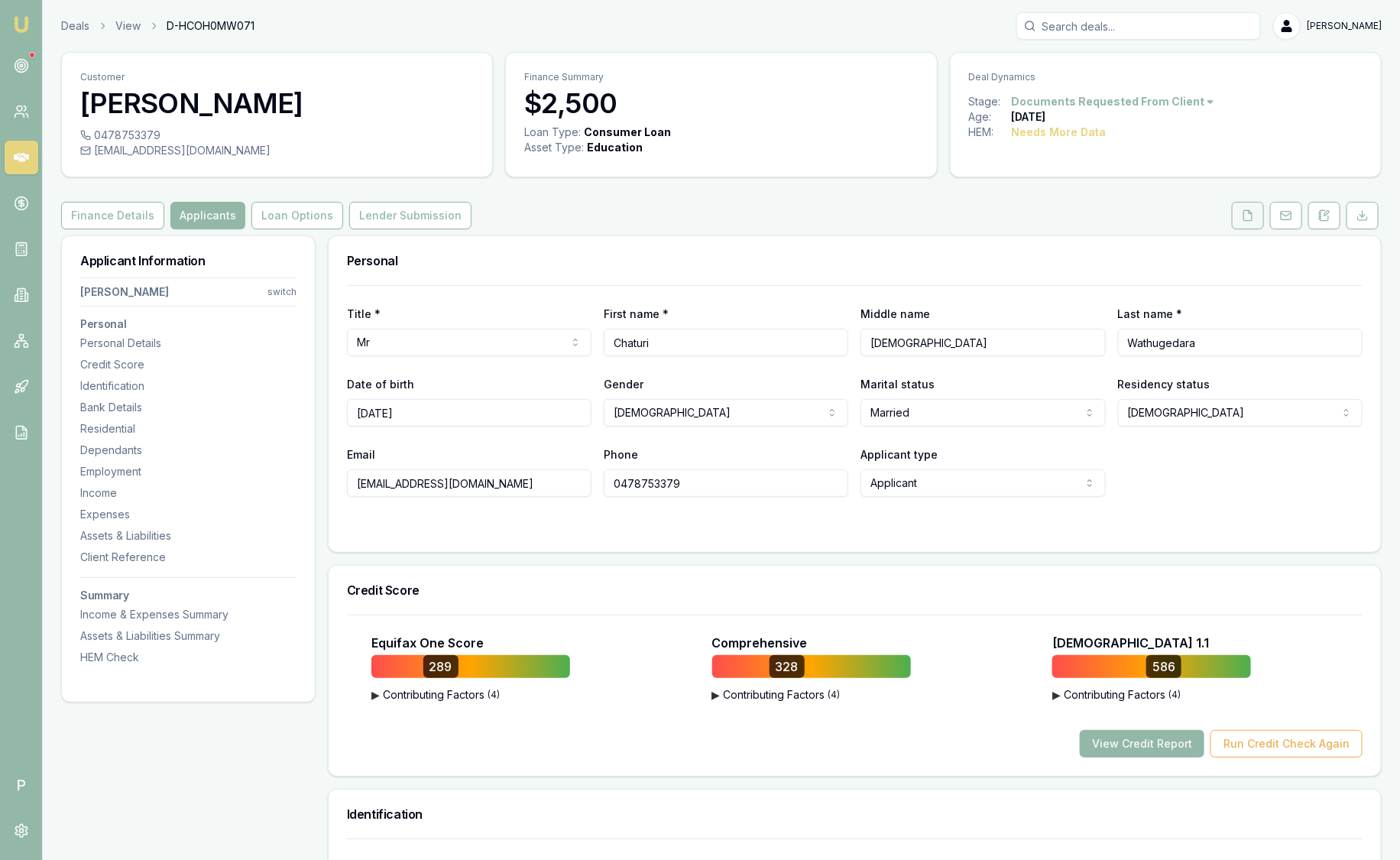
click at [1258, 204] on button at bounding box center [1248, 215] width 32 height 28
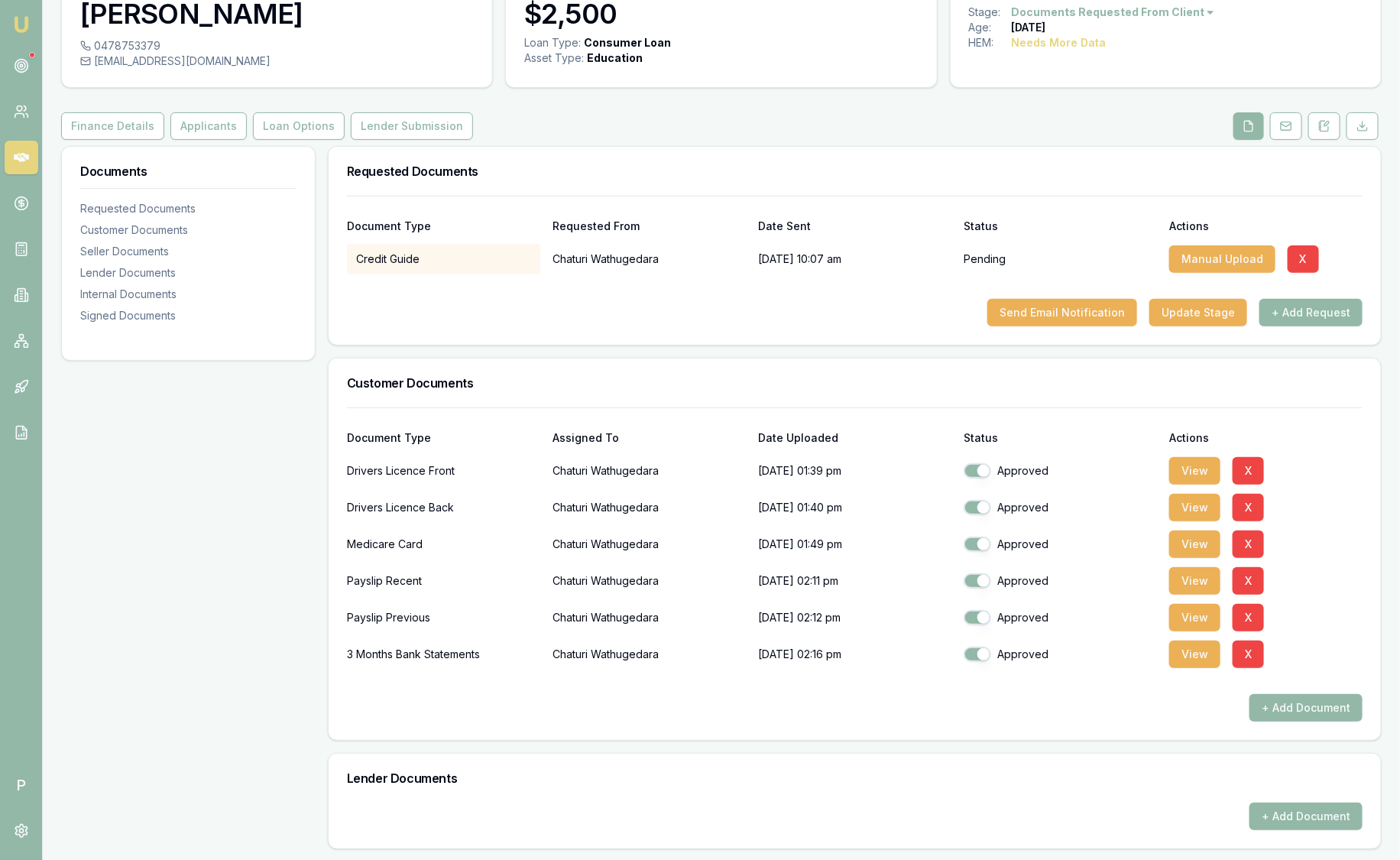
scroll to position [287, 0]
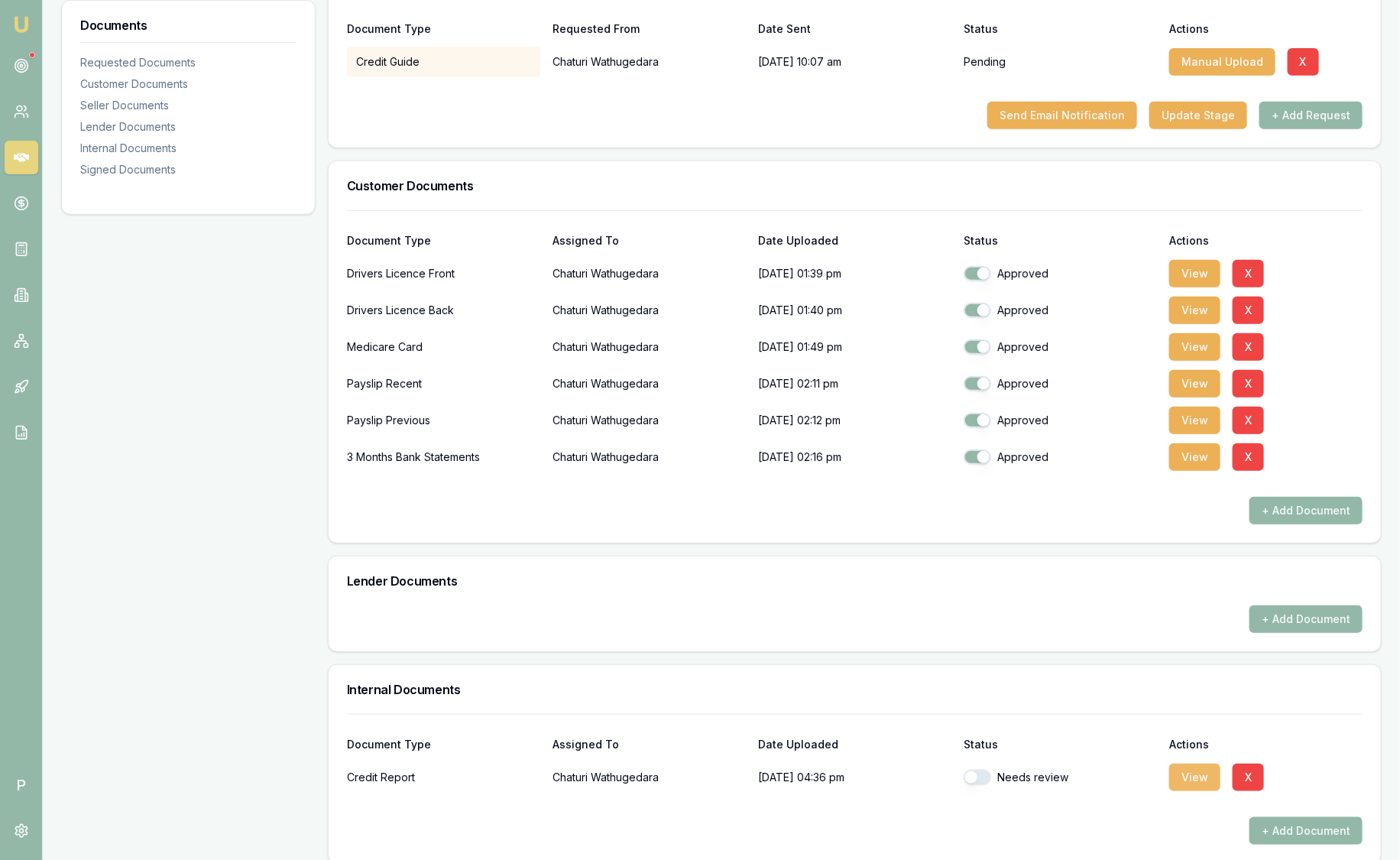
click at [1193, 779] on button "View" at bounding box center [1194, 777] width 51 height 28
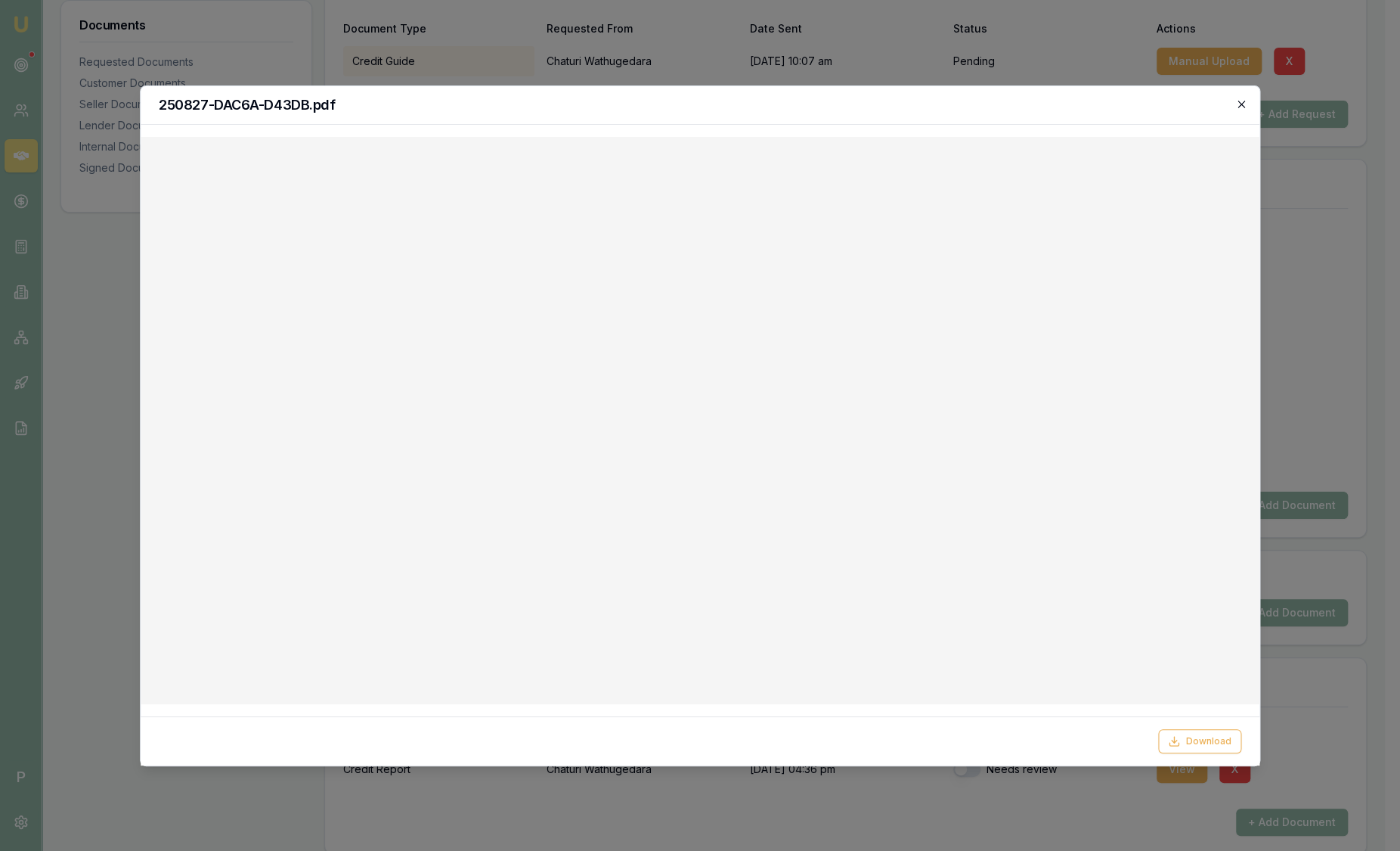
click at [1240, 106] on icon "button" at bounding box center [1241, 103] width 12 height 12
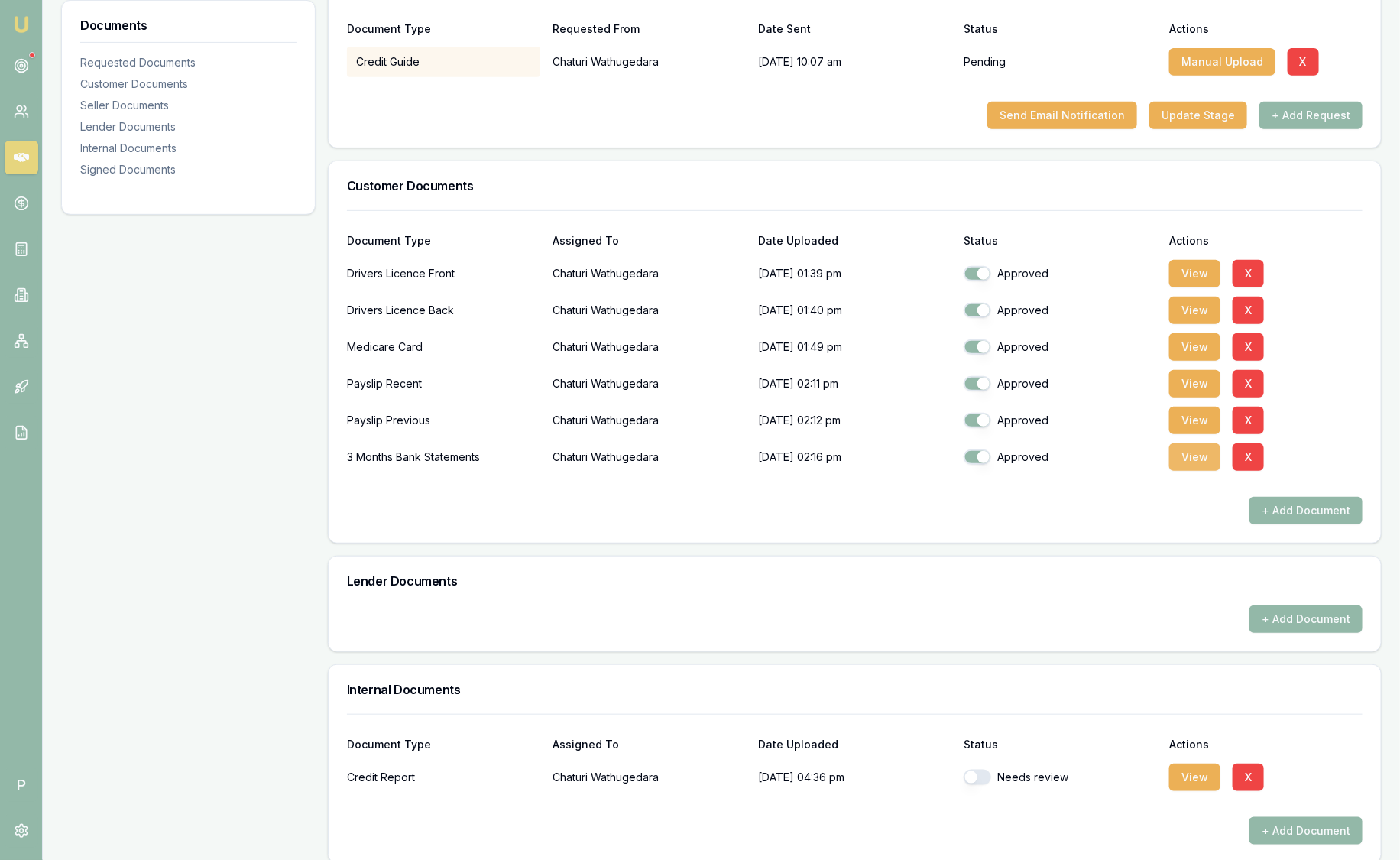
click at [1192, 451] on button "View" at bounding box center [1194, 457] width 51 height 28
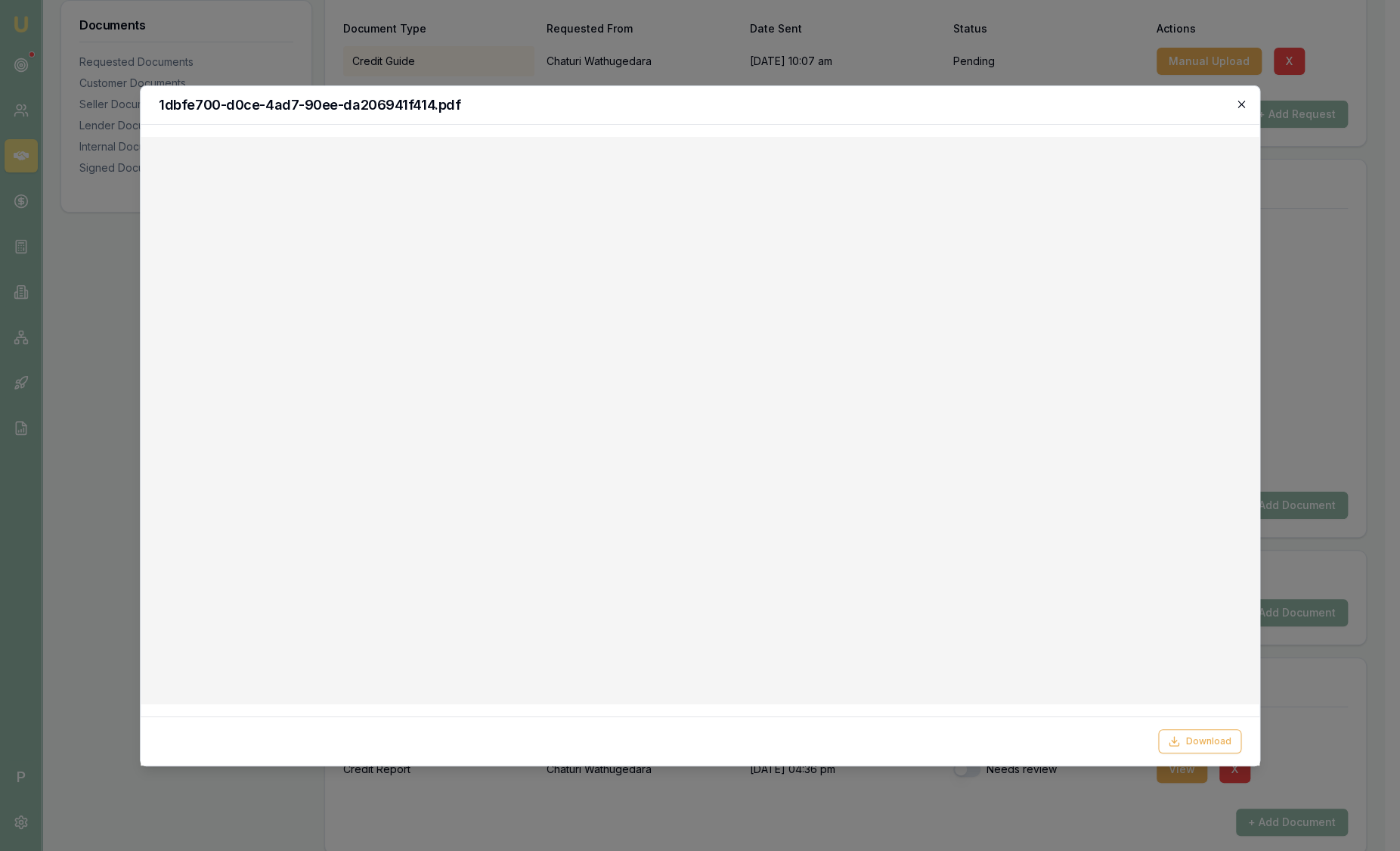
click at [1241, 98] on icon "button" at bounding box center [1241, 103] width 12 height 12
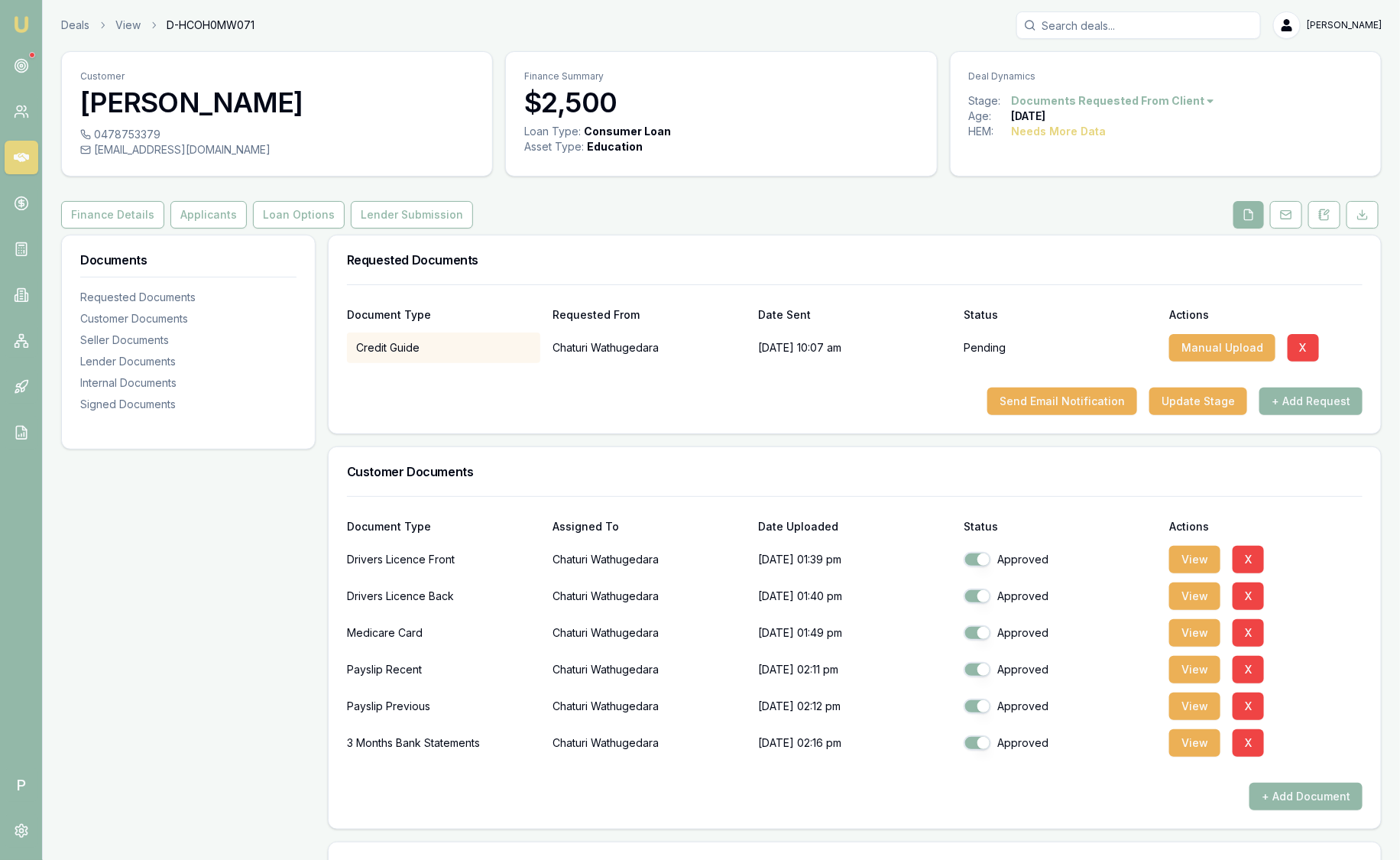
scroll to position [0, 0]
click at [283, 209] on button "Loan Options" at bounding box center [299, 215] width 92 height 28
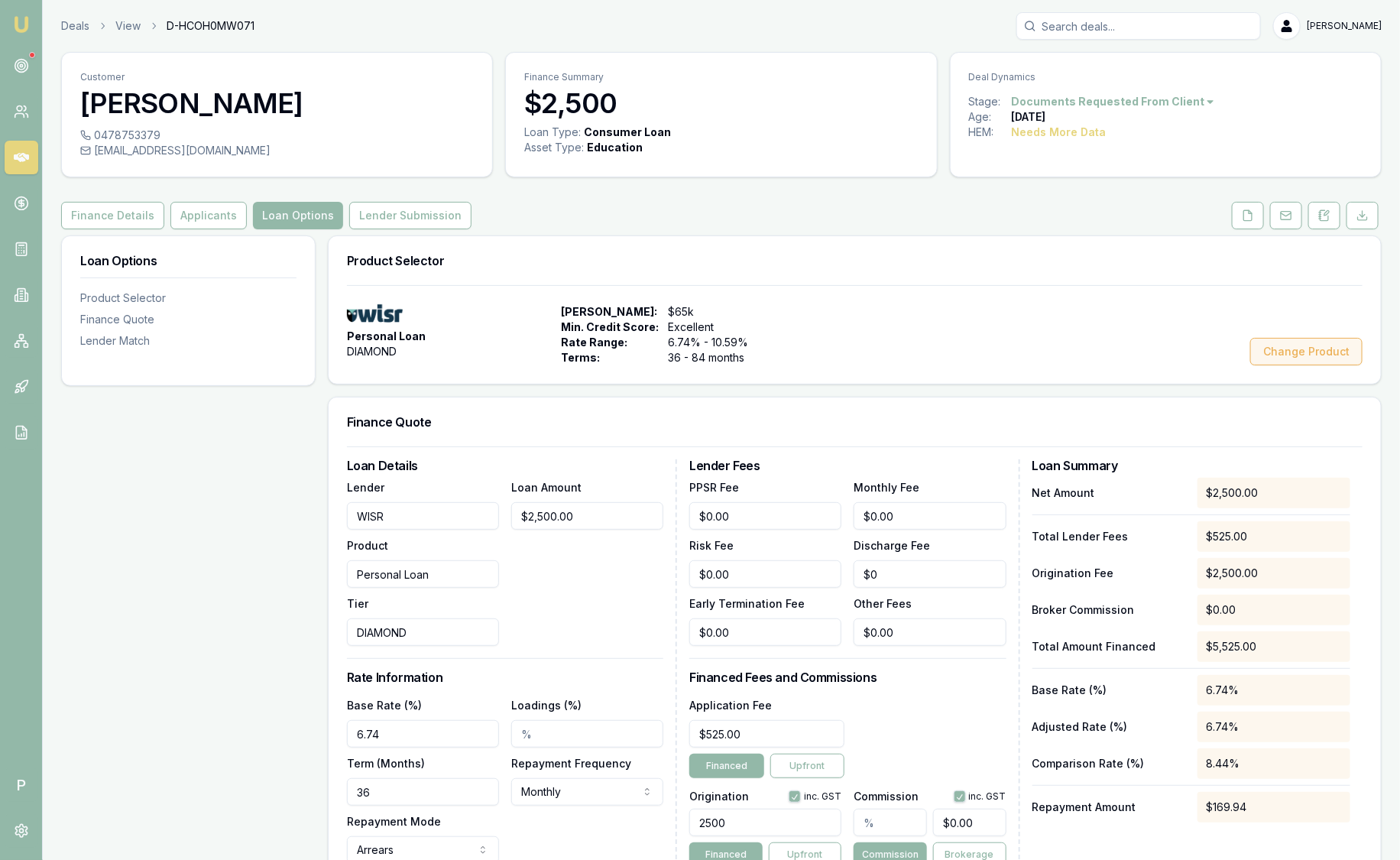
click at [1288, 344] on button "Change Product" at bounding box center [1307, 352] width 112 height 28
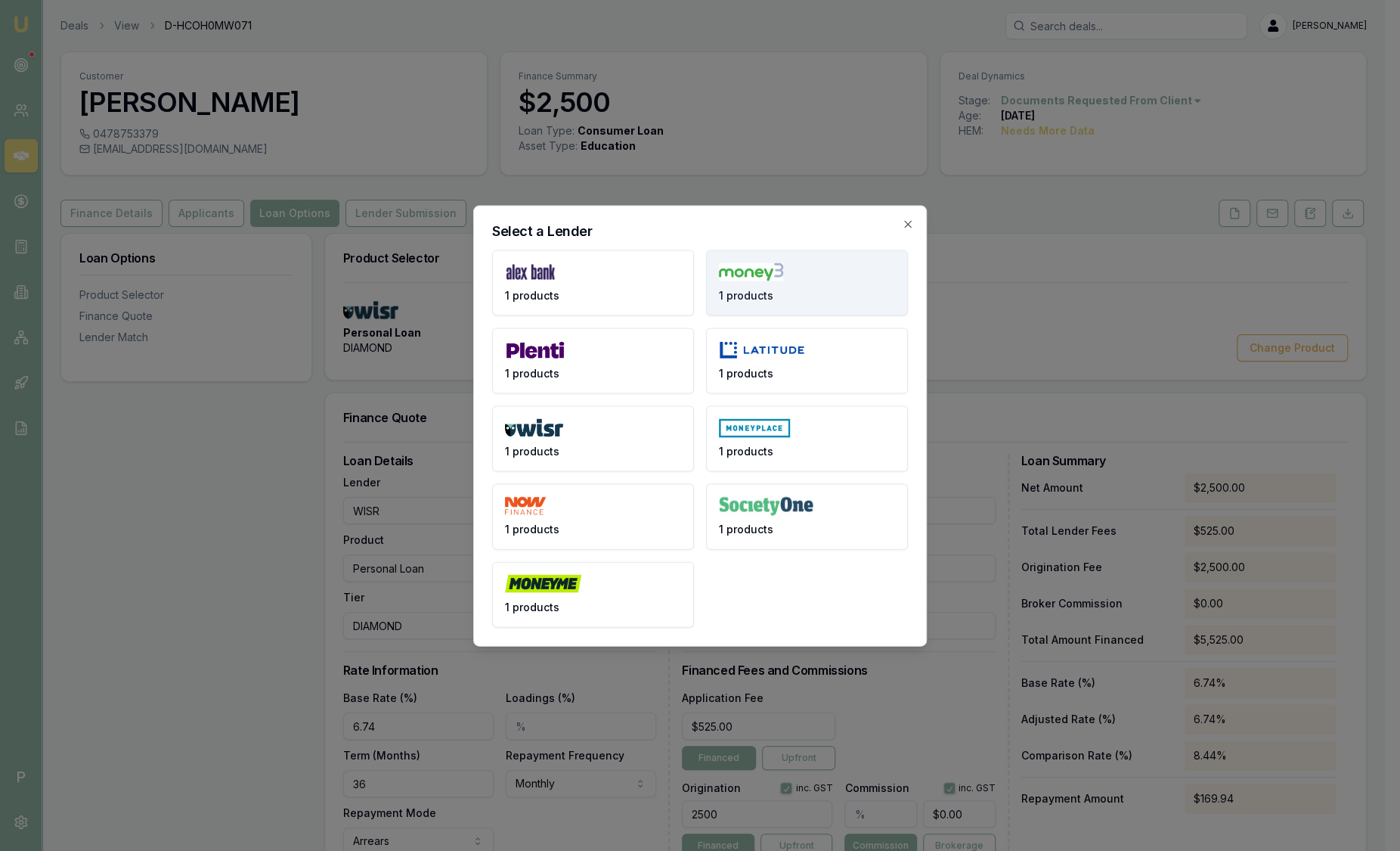
click at [799, 284] on button "1 products" at bounding box center [807, 282] width 202 height 66
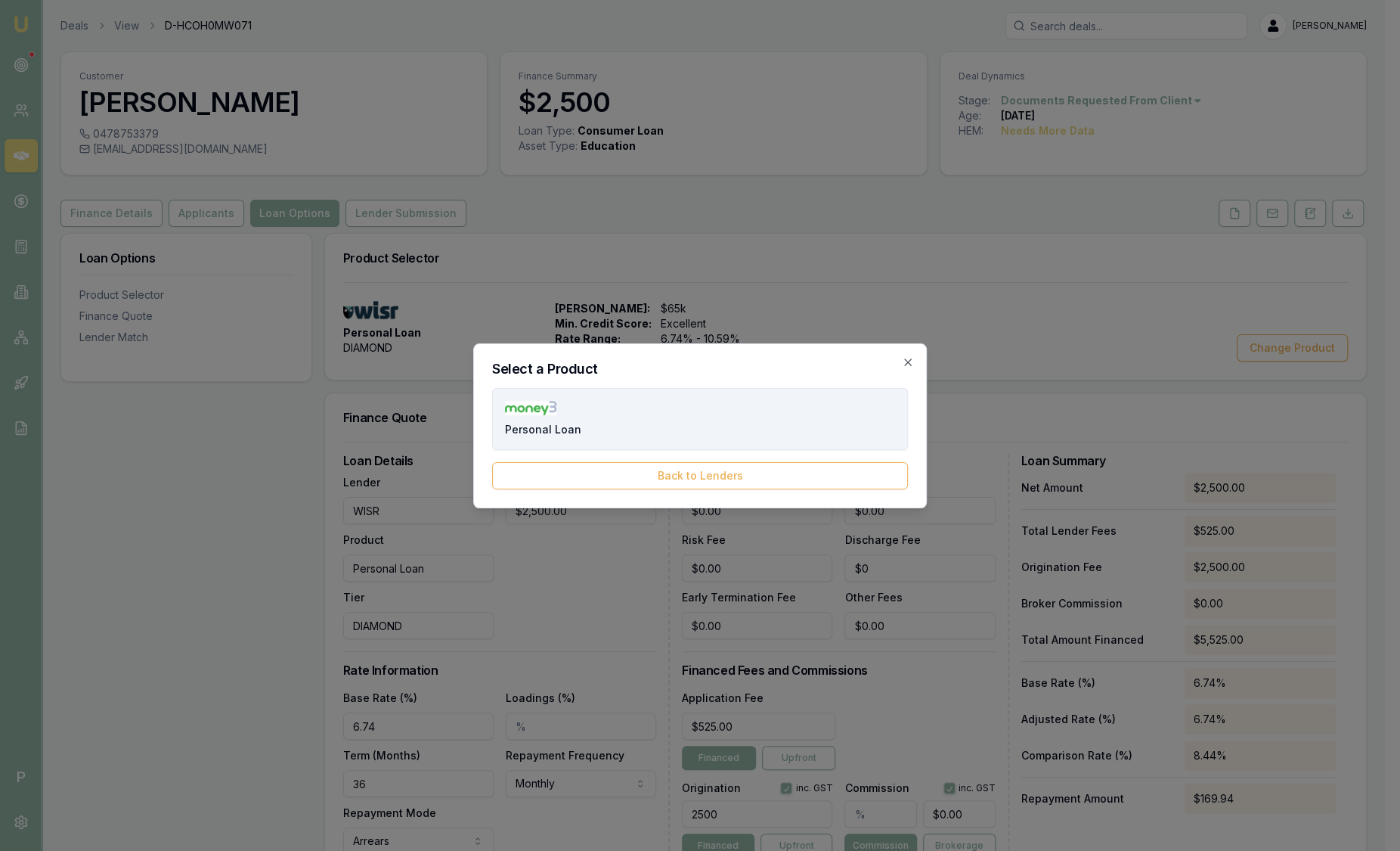
click at [641, 427] on button "Personal Loan" at bounding box center [700, 418] width 416 height 62
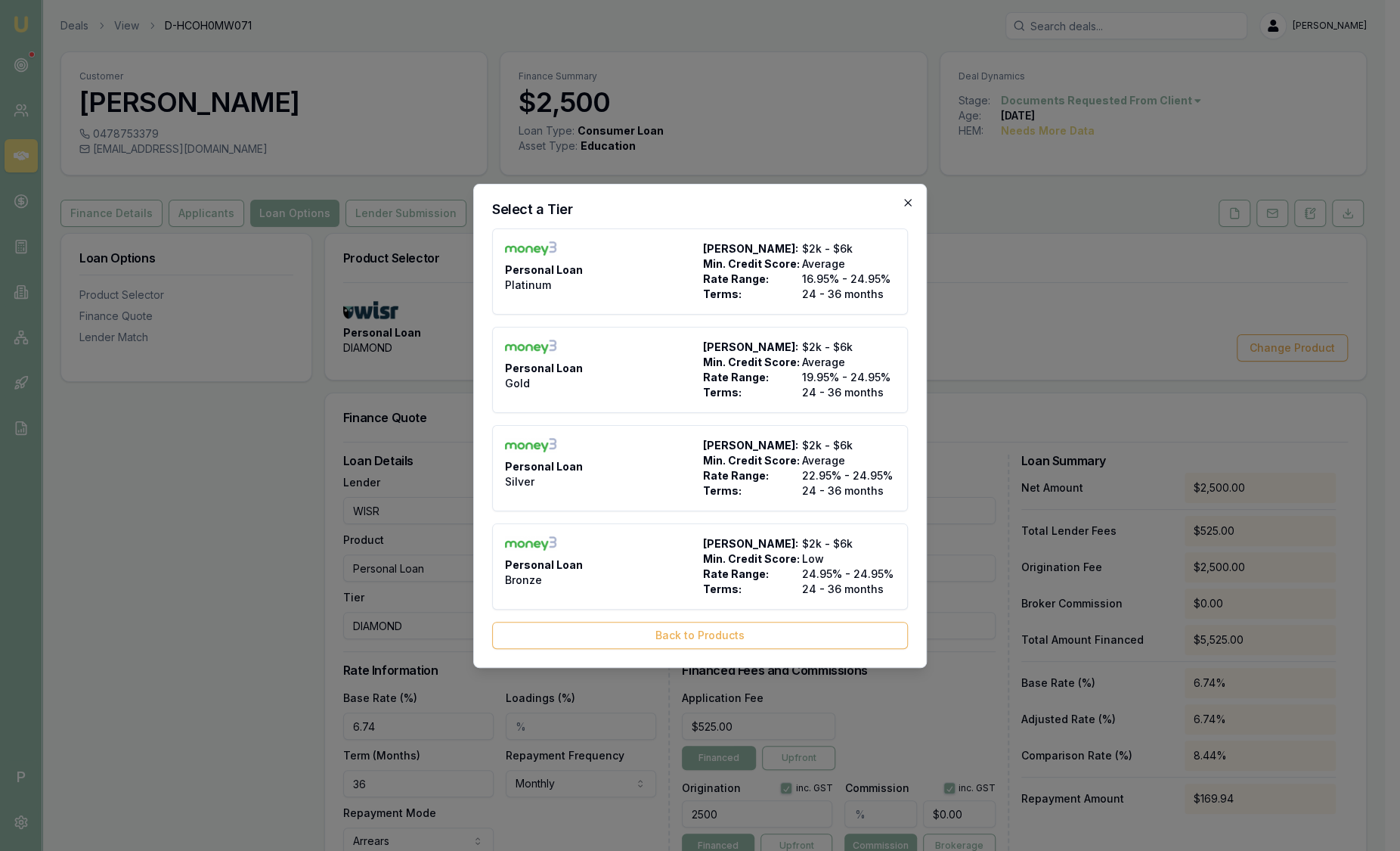
click at [908, 204] on icon "button" at bounding box center [907, 202] width 7 height 7
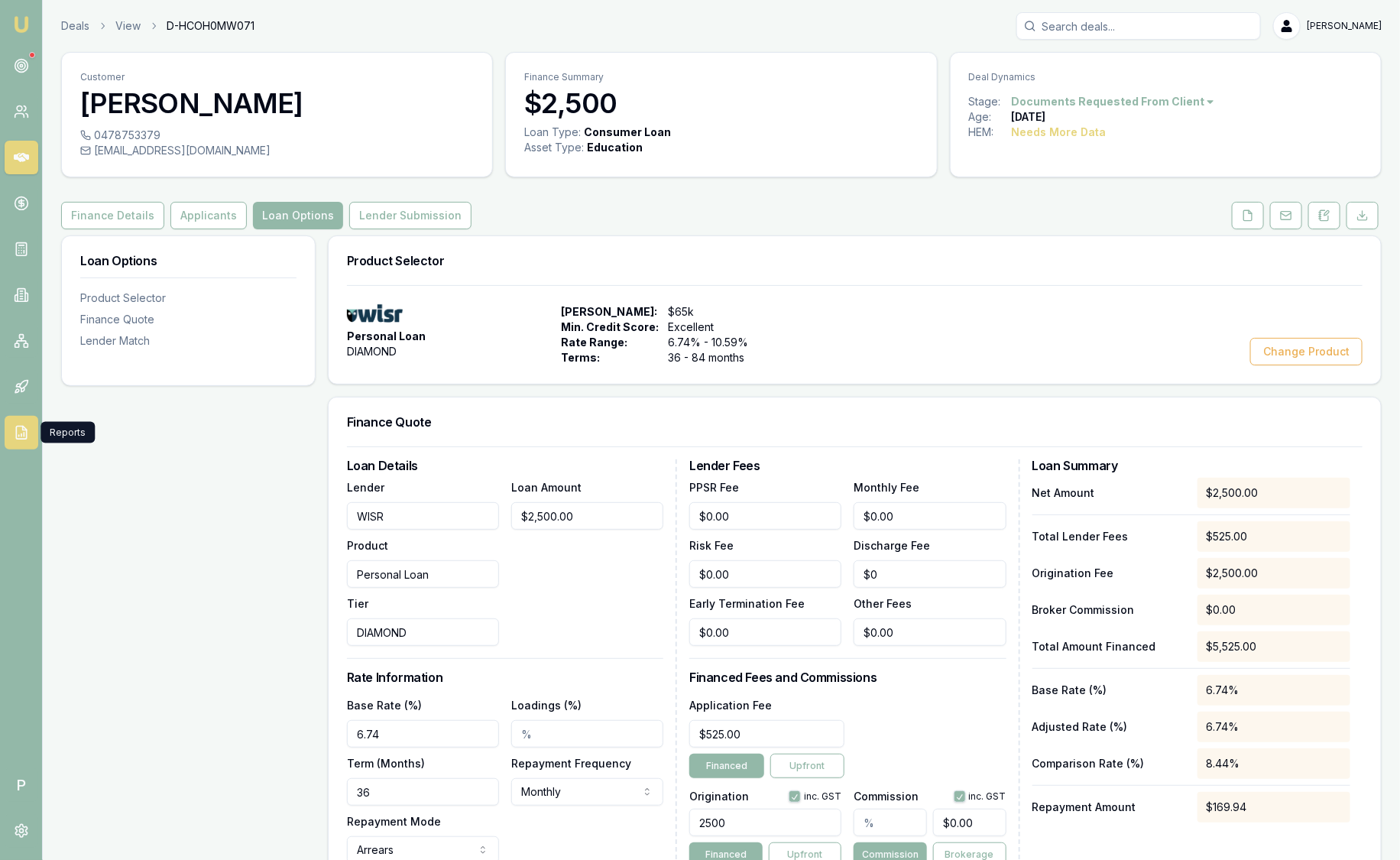
click at [22, 424] on link at bounding box center [21, 432] width 33 height 33
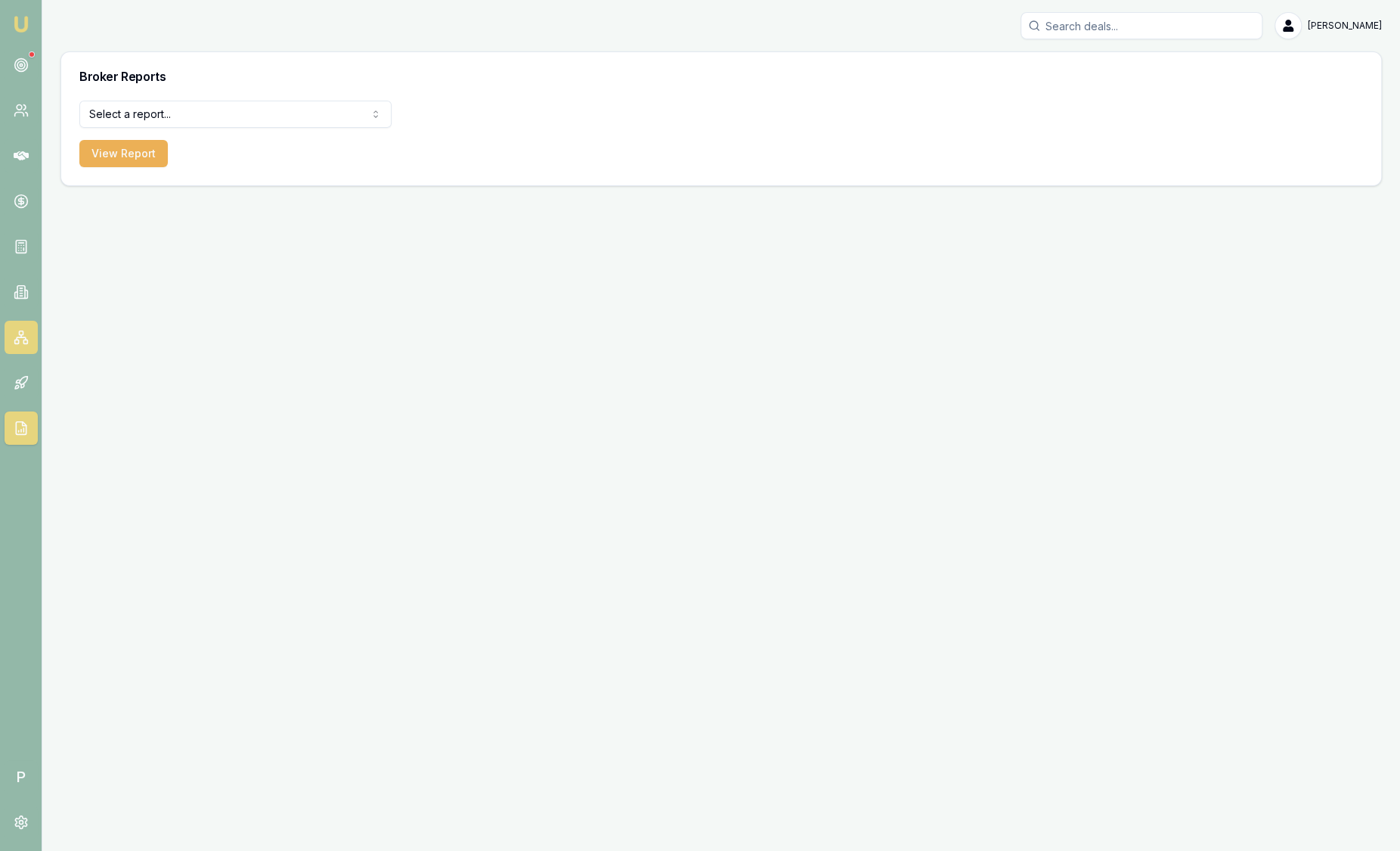
click at [21, 339] on icon at bounding box center [20, 337] width 15 height 15
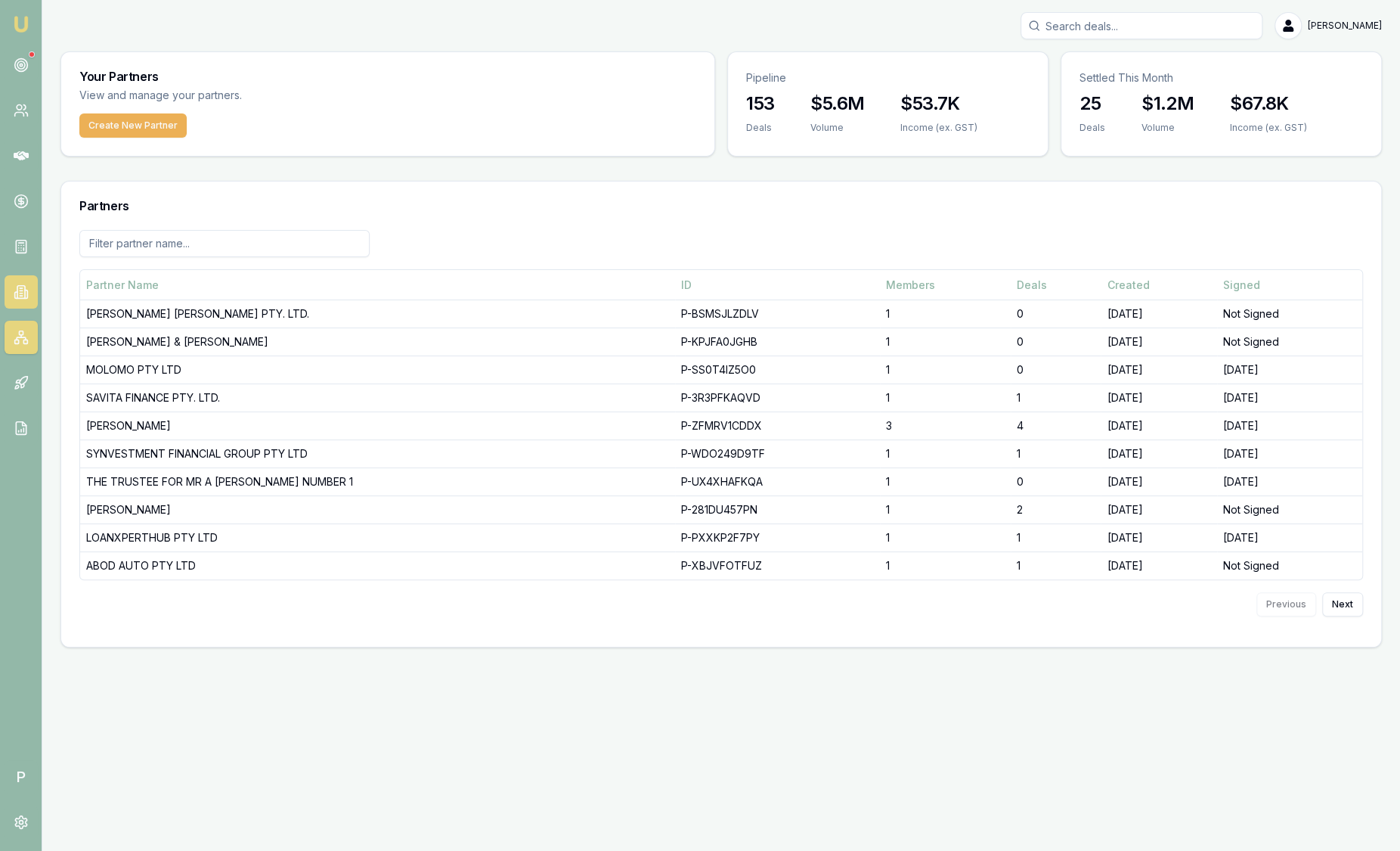
click at [20, 284] on icon at bounding box center [20, 292] width 15 height 15
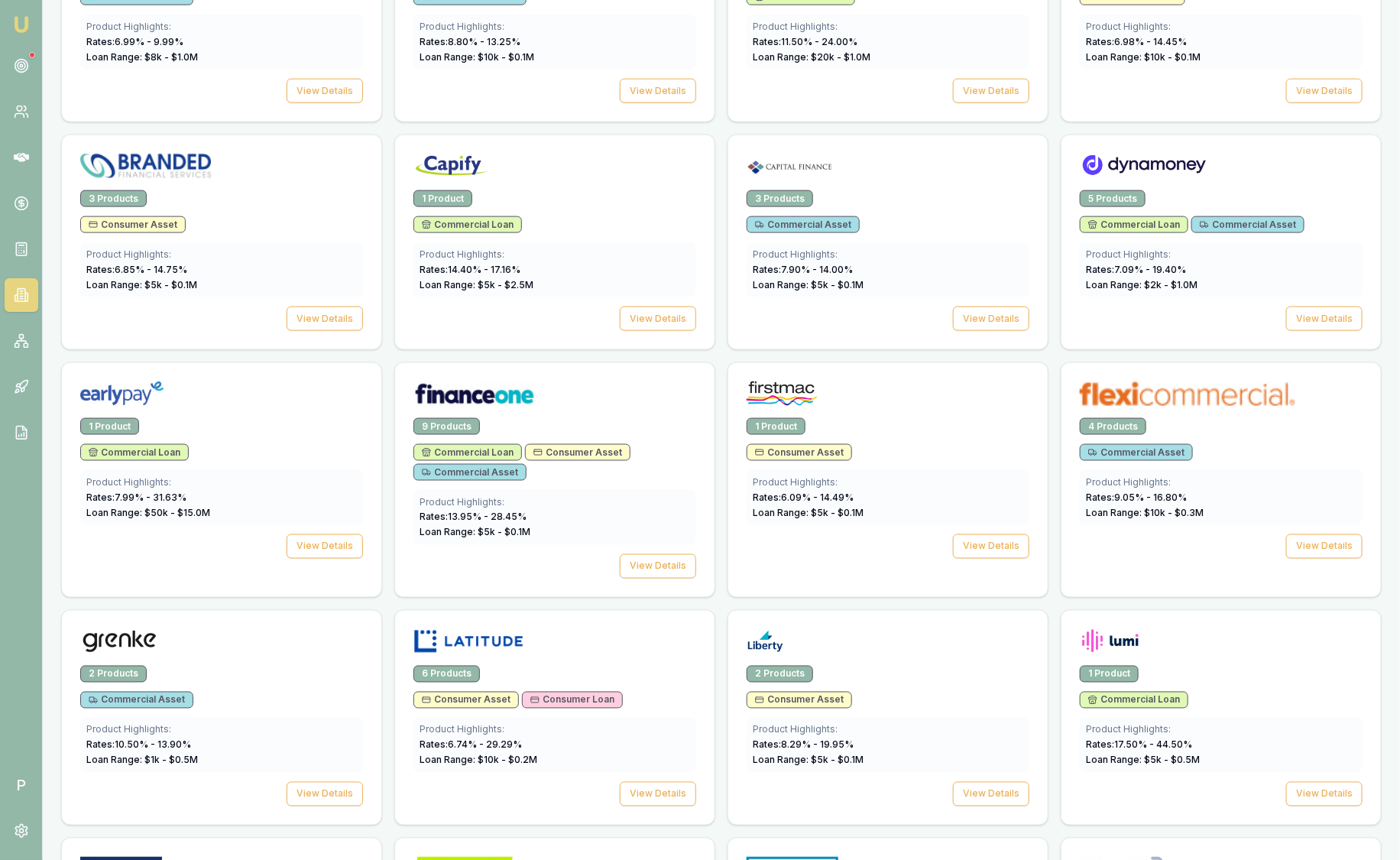
scroll to position [1051, 0]
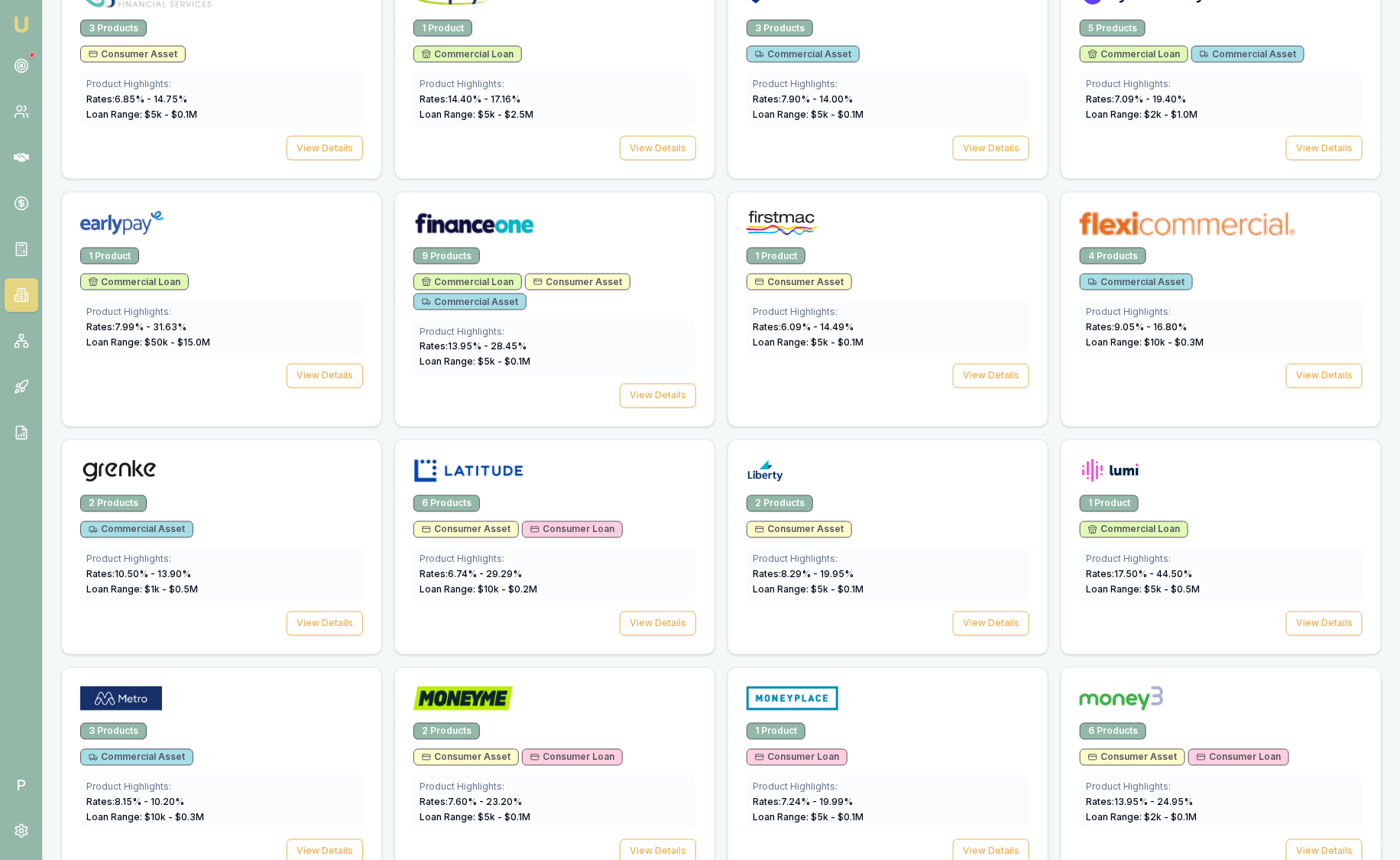
click at [1199, 700] on div at bounding box center [1221, 702] width 283 height 31
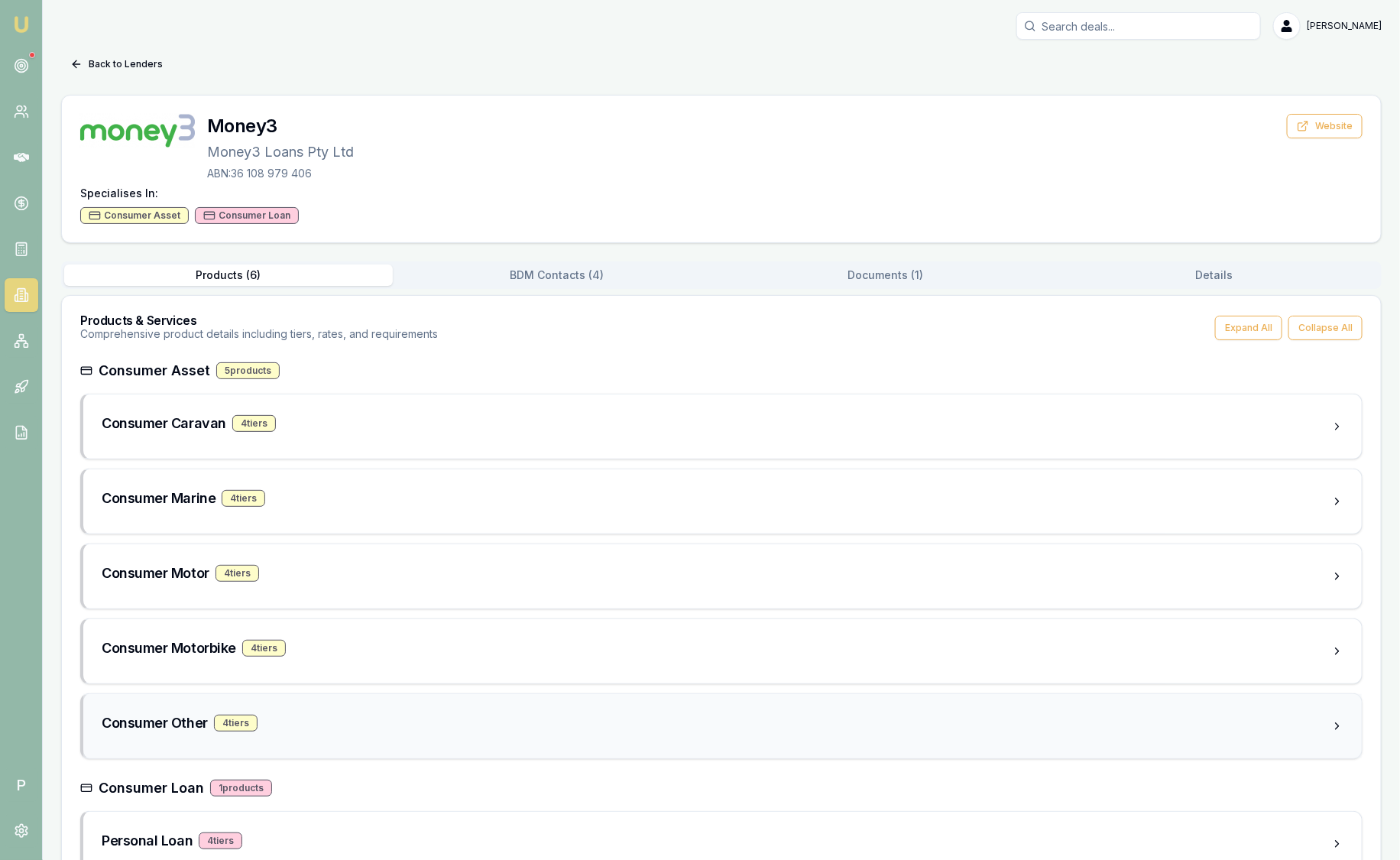
scroll to position [45, 0]
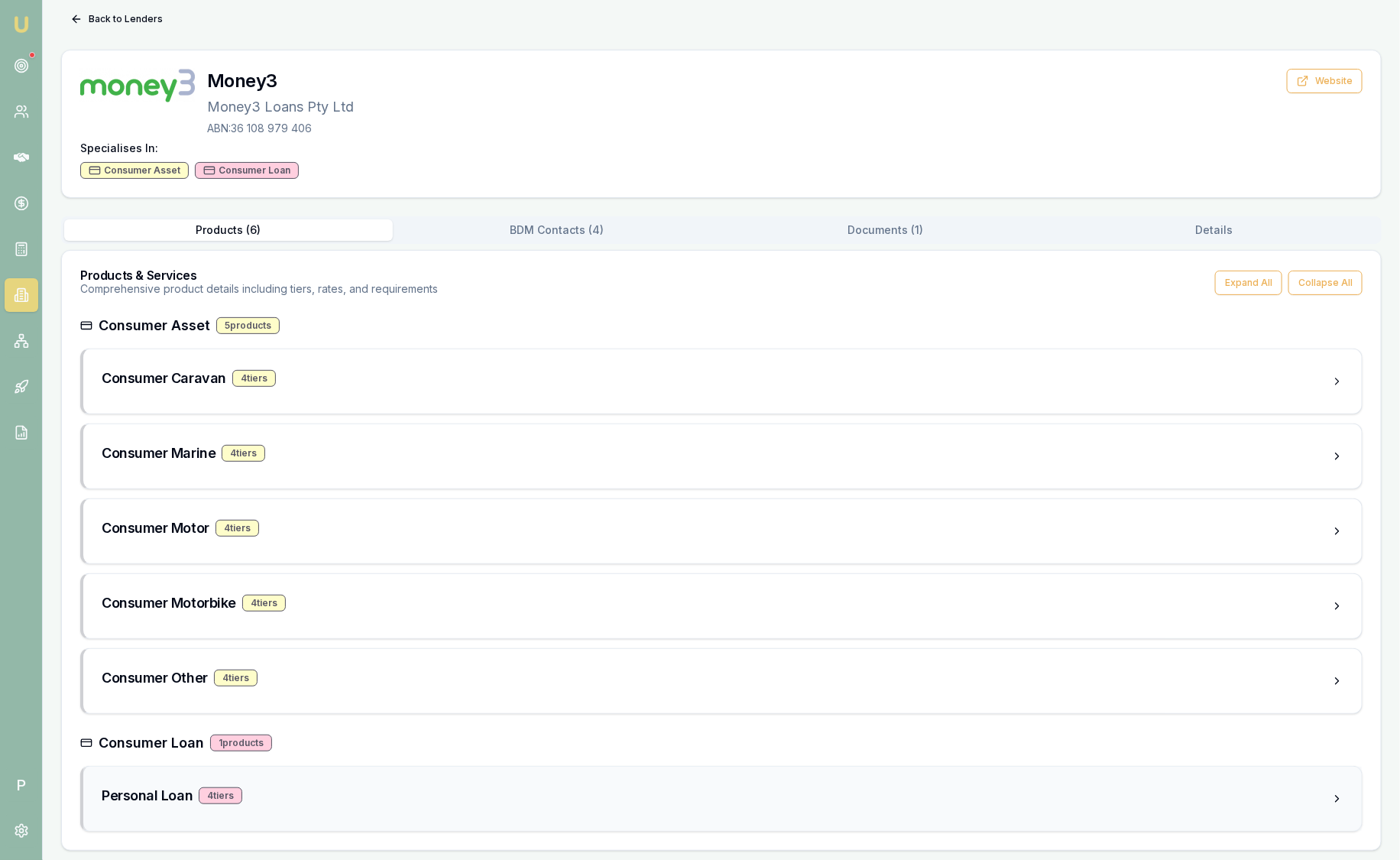
click at [482, 793] on div "Personal Loan 4 tier s" at bounding box center [716, 795] width 1230 height 21
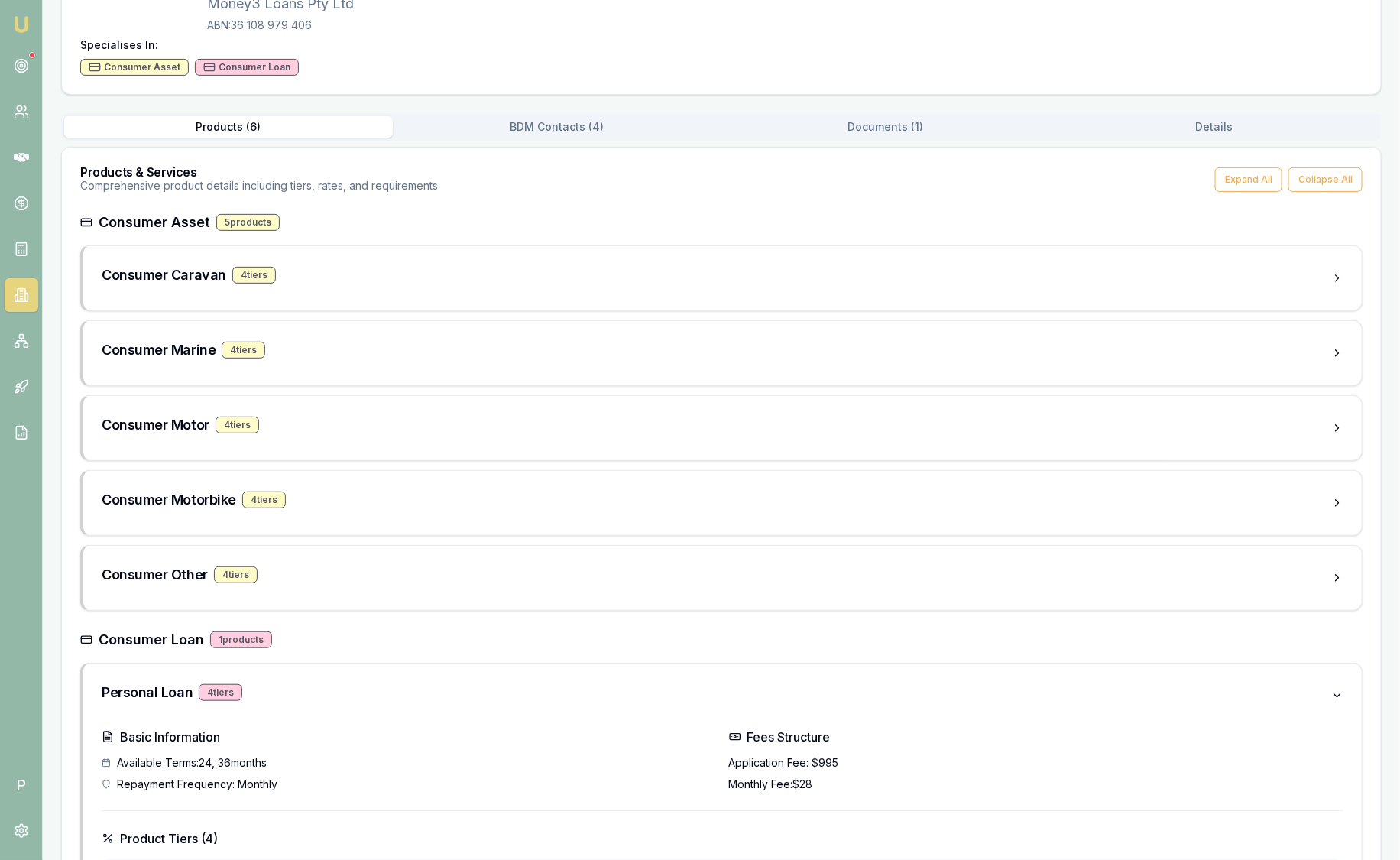
scroll to position [122, 0]
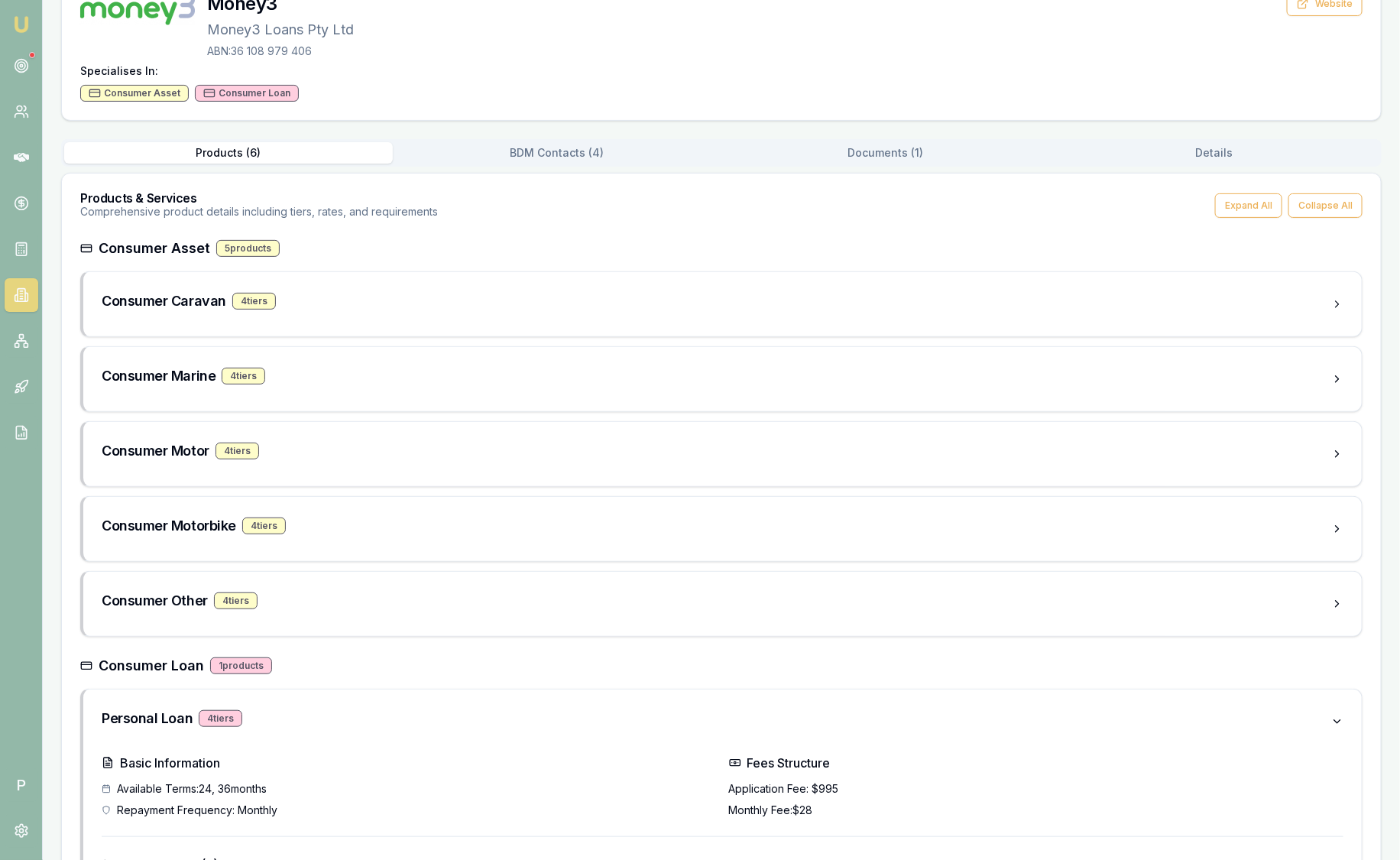
click at [40, 60] on nav "Emu Broker" at bounding box center [21, 230] width 42 height 462
click at [34, 60] on link at bounding box center [21, 66] width 33 height 33
